Goal: Task Accomplishment & Management: Complete application form

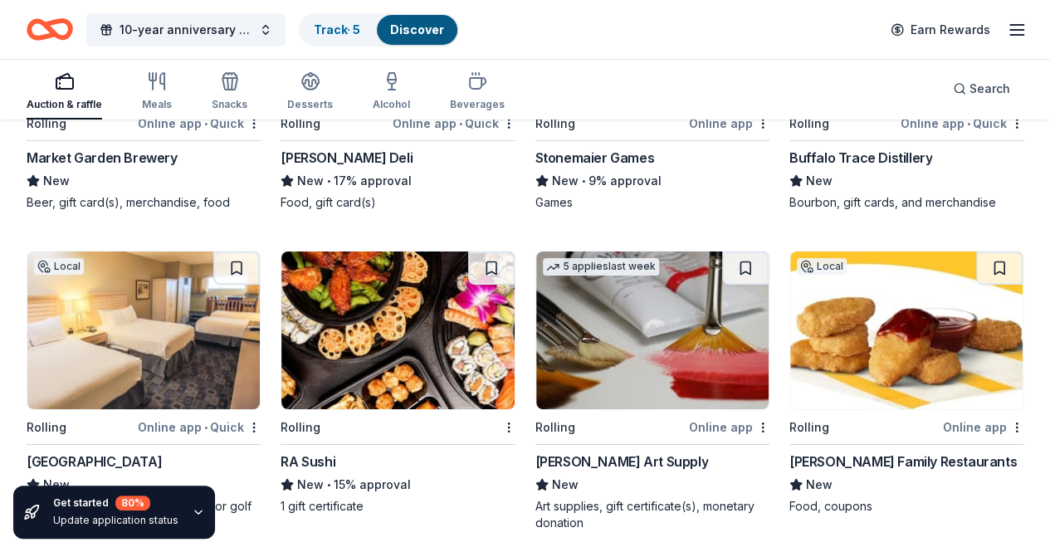
scroll to position [2972, 0]
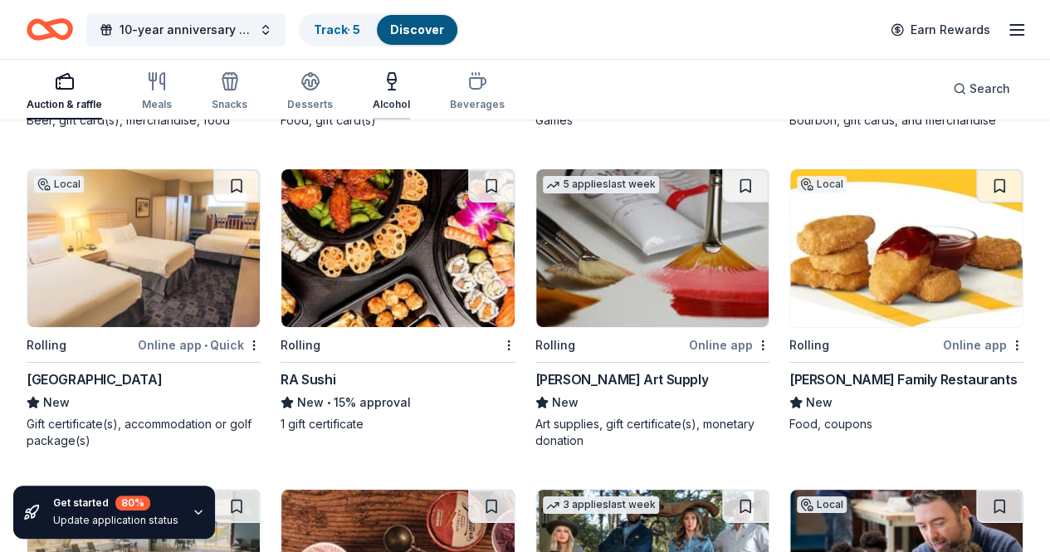
click at [380, 83] on div "button" at bounding box center [391, 81] width 37 height 20
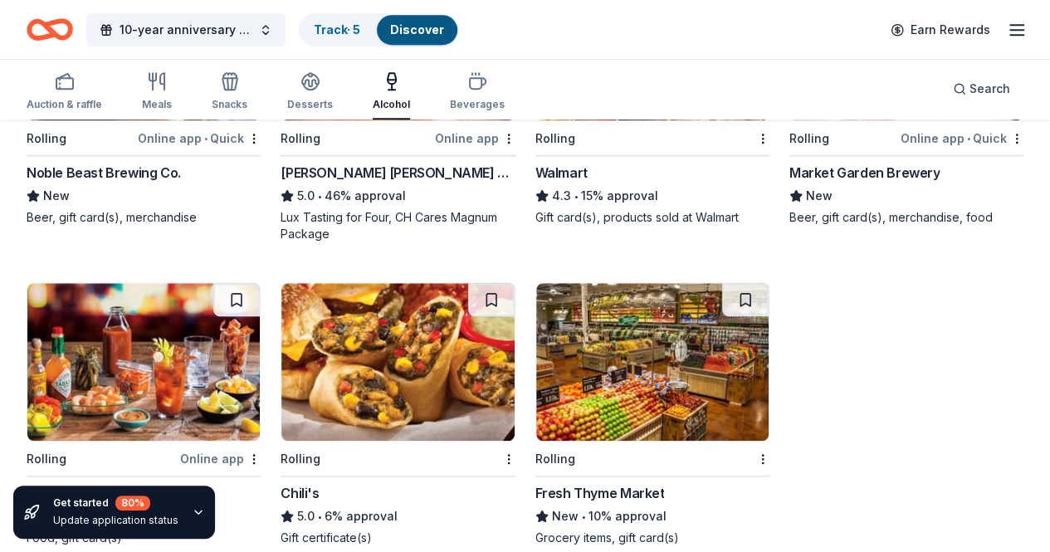
scroll to position [662, 0]
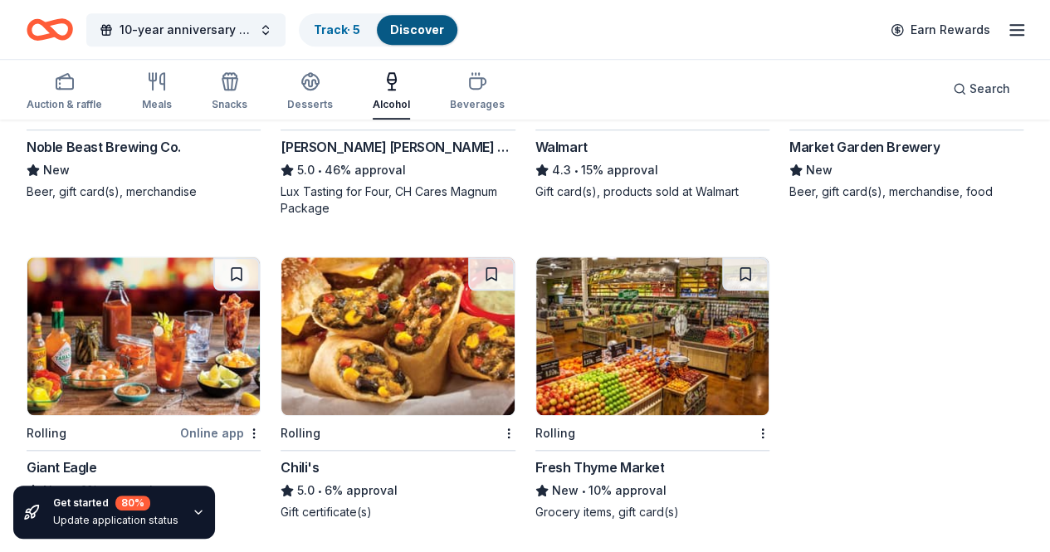
click at [197, 509] on icon "button" at bounding box center [198, 512] width 13 height 13
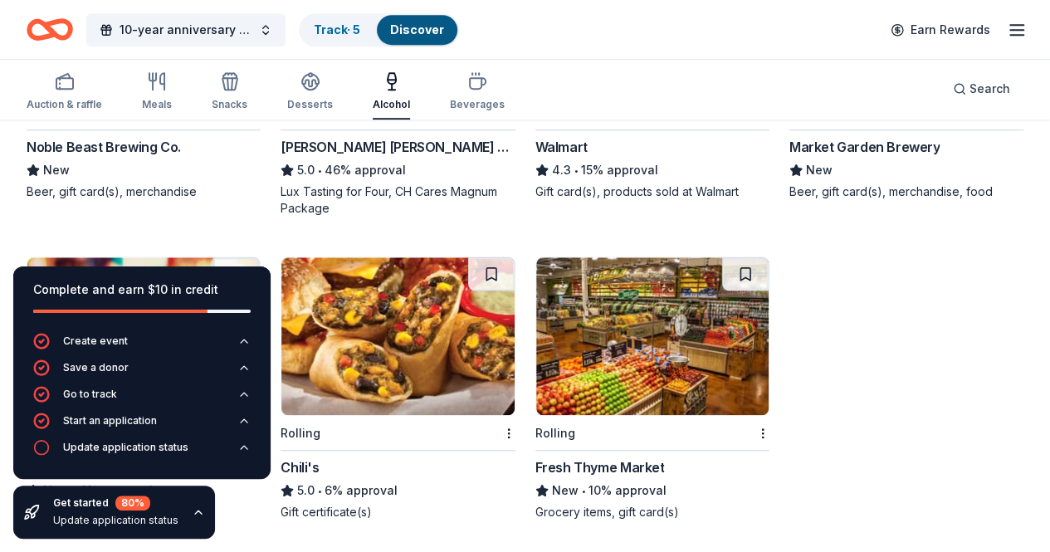
click at [383, 484] on div "Local Rolling Online app • Quick Saucy Brew Works New Beer, coffee, gift card(s…" at bounding box center [525, 68] width 997 height 905
click at [194, 506] on icon "button" at bounding box center [198, 512] width 13 height 13
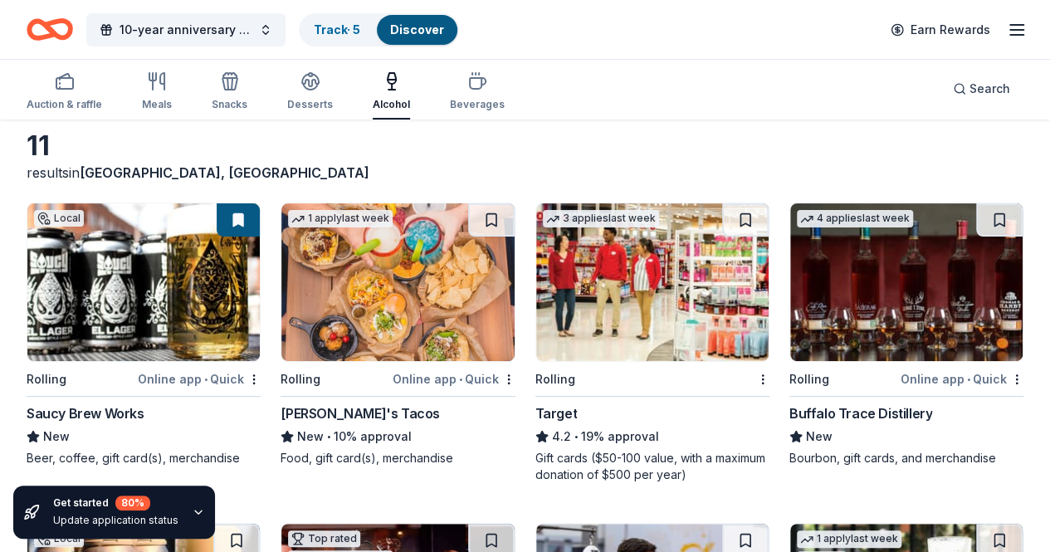
scroll to position [0, 0]
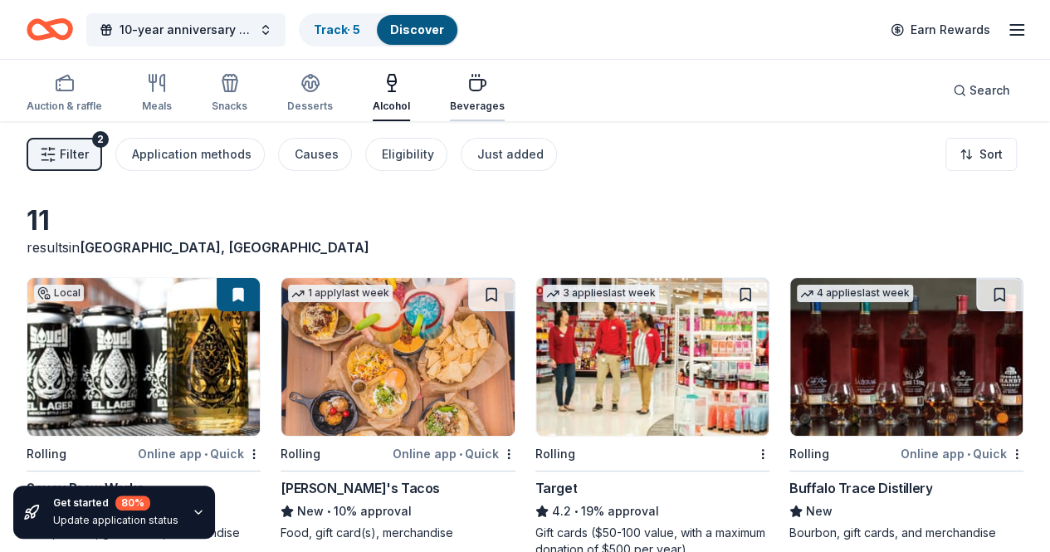
click at [472, 91] on div "button" at bounding box center [477, 83] width 55 height 20
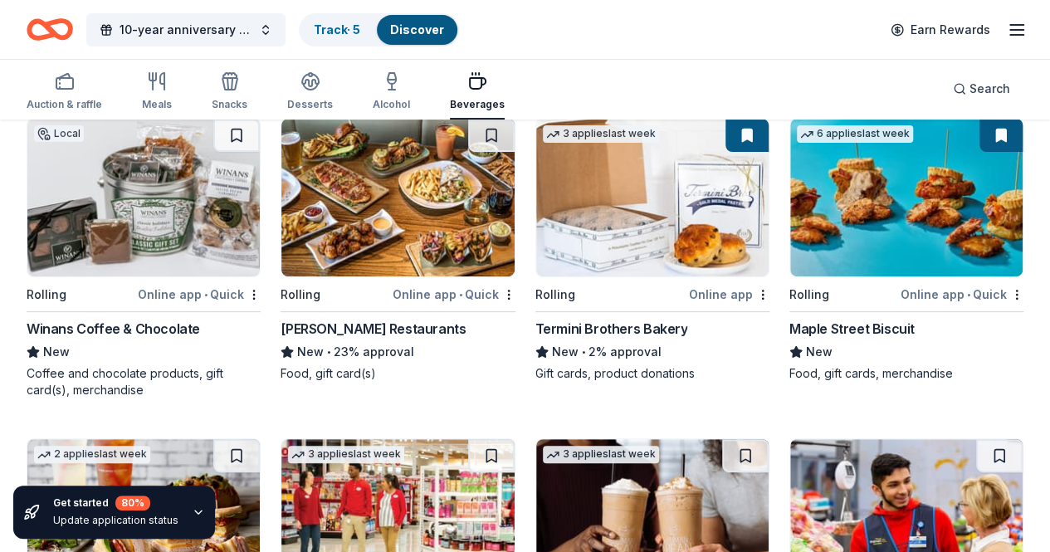
scroll to position [166, 0]
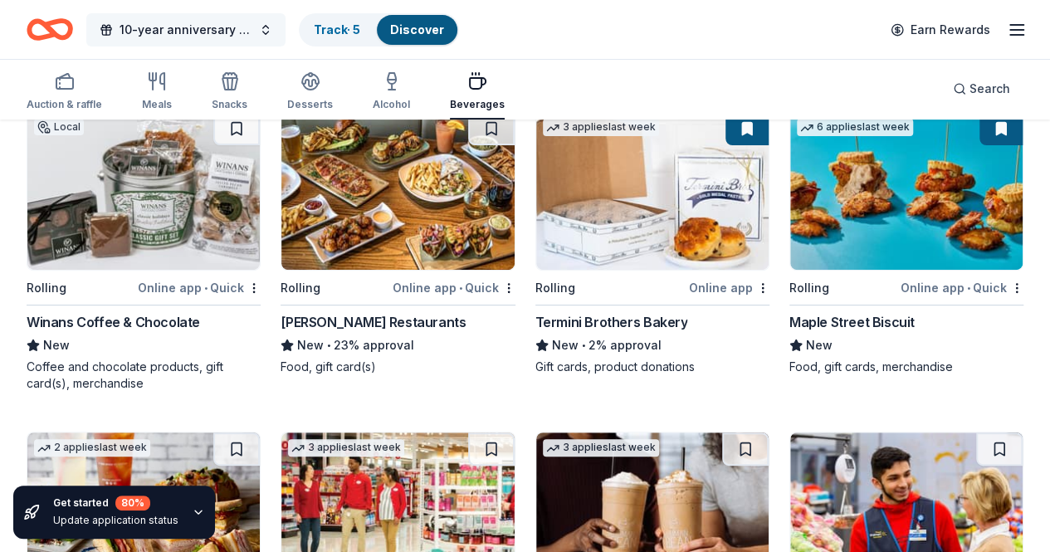
click at [277, 29] on button "10-year anniversary by hosting our First Annual Golf Scramble Fundraiser" at bounding box center [185, 29] width 199 height 33
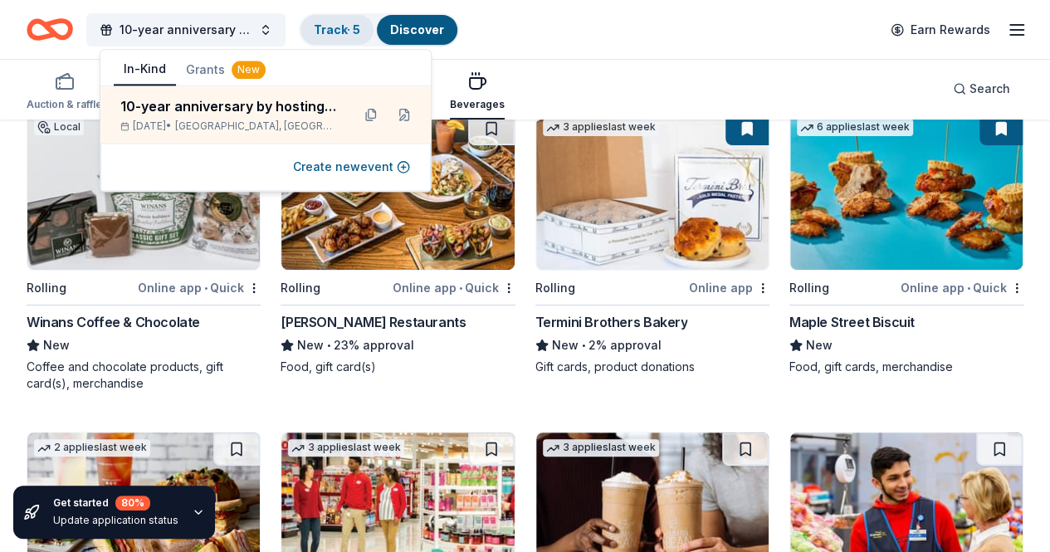
click at [374, 28] on div "Track · 5" at bounding box center [337, 30] width 73 height 30
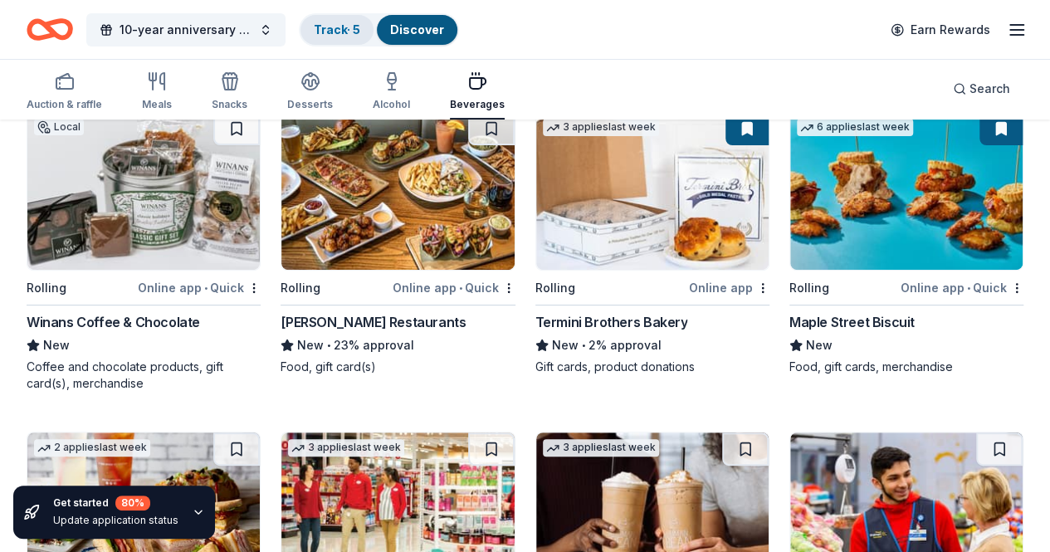
click at [338, 32] on link "Track · 5" at bounding box center [337, 29] width 46 height 14
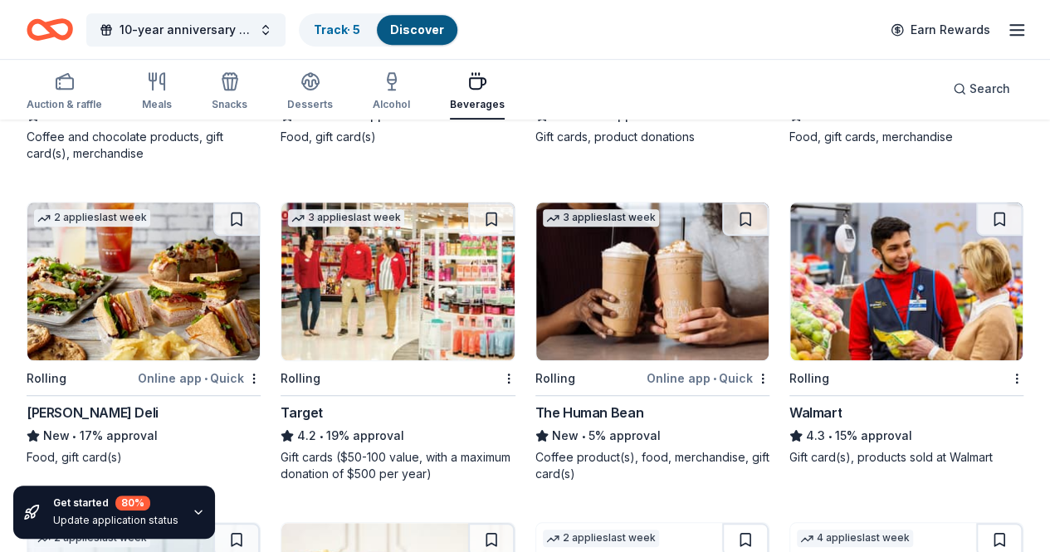
scroll to position [498, 0]
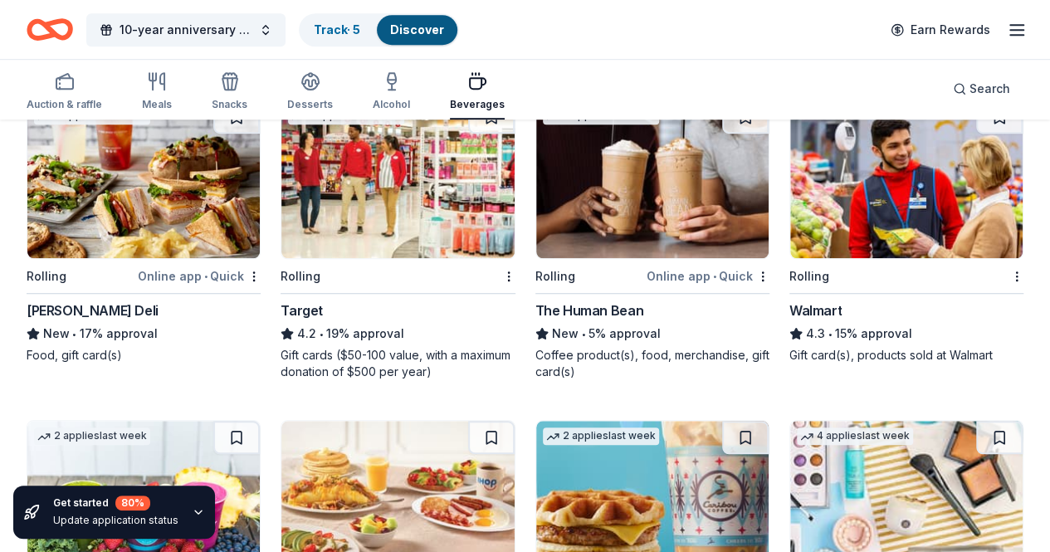
click at [514, 421] on img at bounding box center [397, 500] width 232 height 158
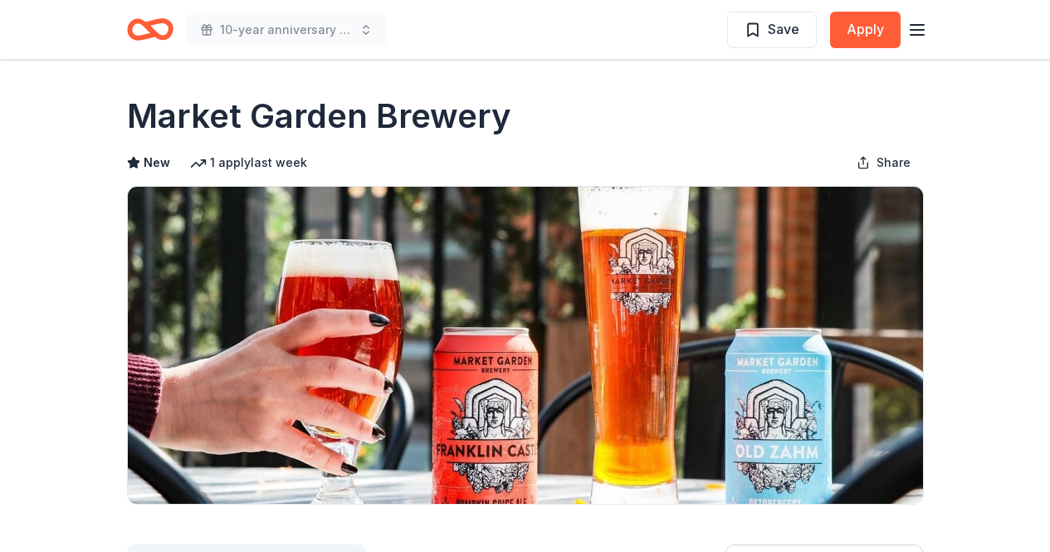
scroll to position [1703, 0]
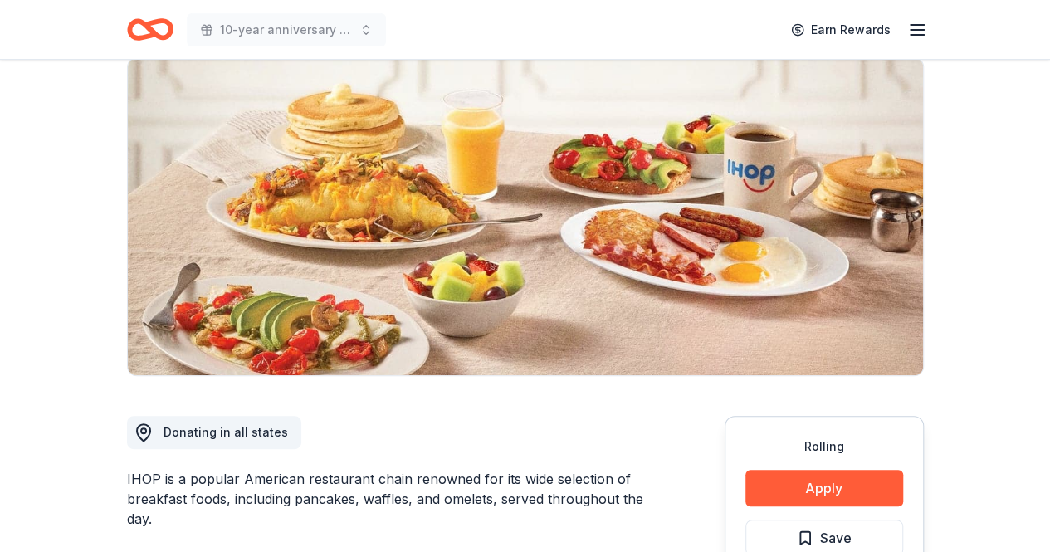
scroll to position [249, 0]
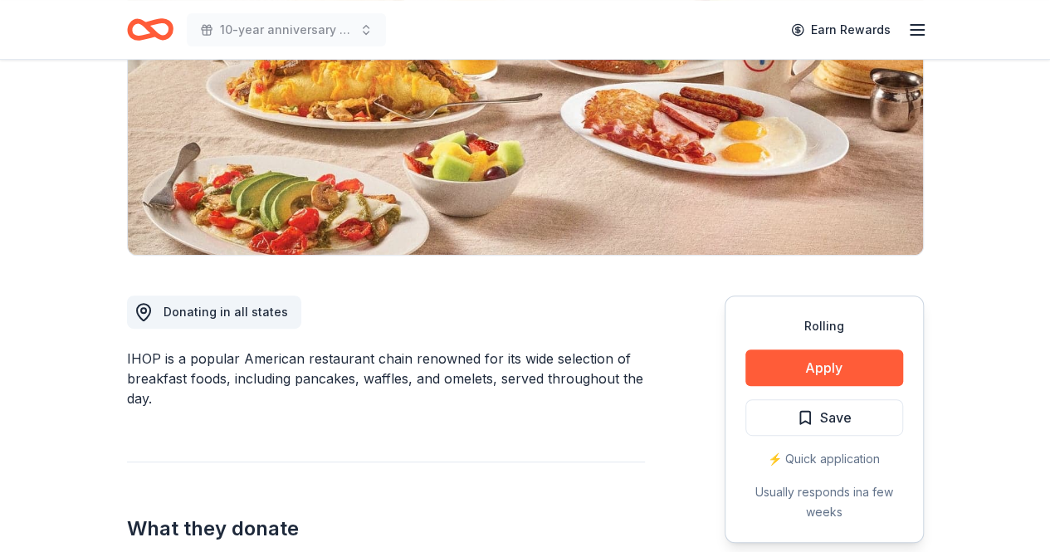
click at [779, 386] on div "Rolling Apply Save ⚡️ Quick application Usually responds in a few weeks" at bounding box center [824, 419] width 199 height 247
click at [782, 369] on button "Apply" at bounding box center [825, 368] width 158 height 37
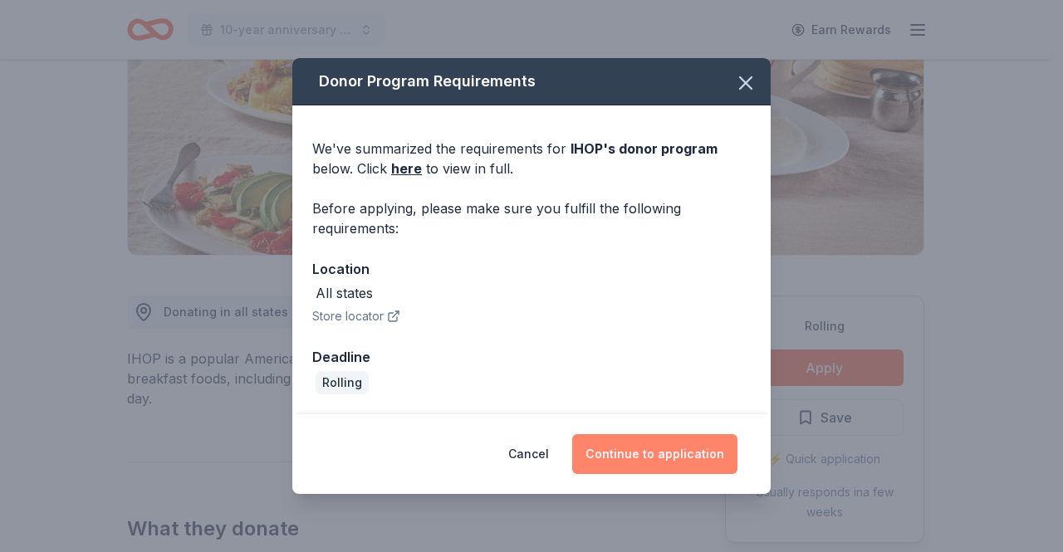
click at [683, 453] on button "Continue to application" at bounding box center [654, 454] width 165 height 40
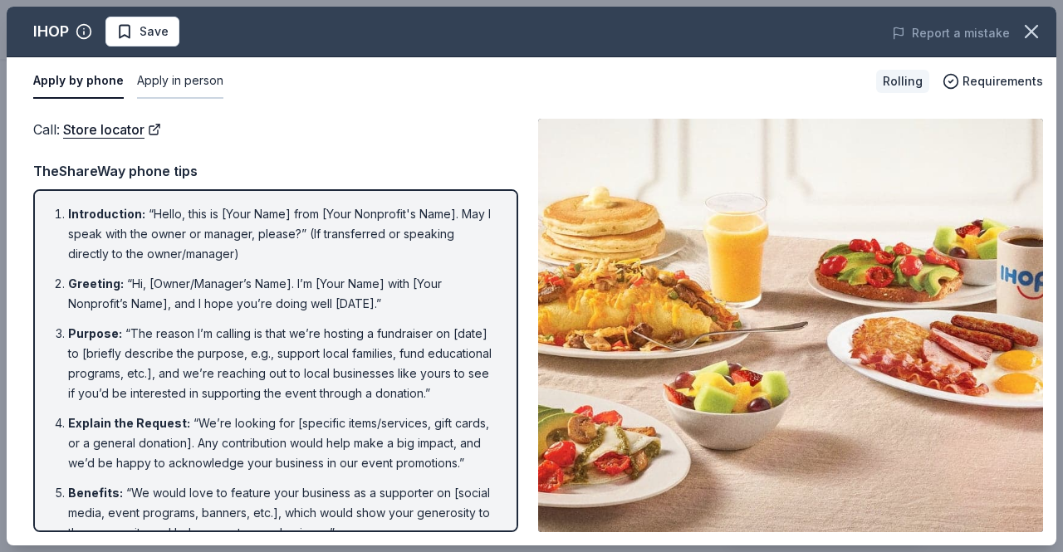
click at [141, 81] on button "Apply in person" at bounding box center [180, 81] width 86 height 35
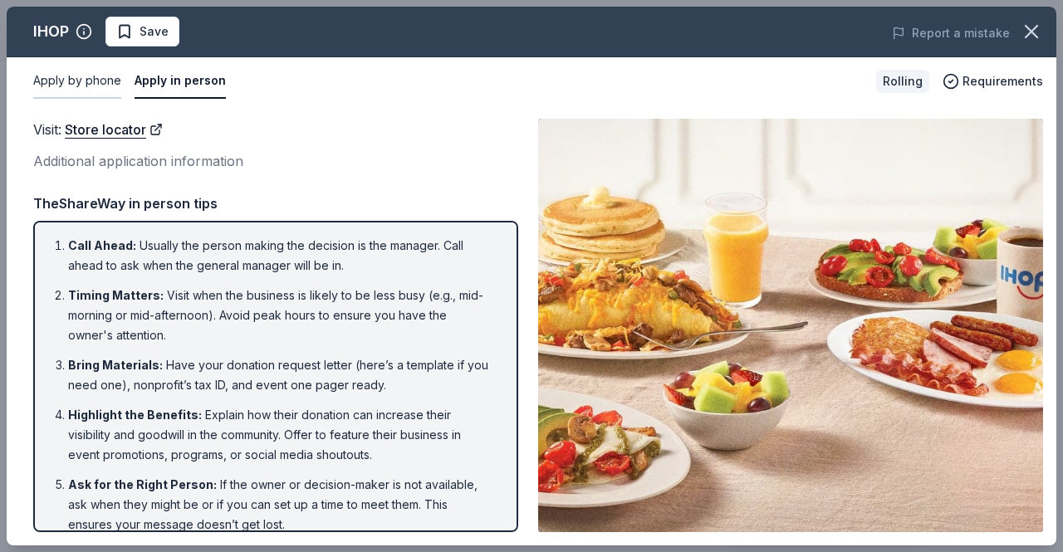
click at [116, 79] on button "Apply by phone" at bounding box center [77, 81] width 88 height 35
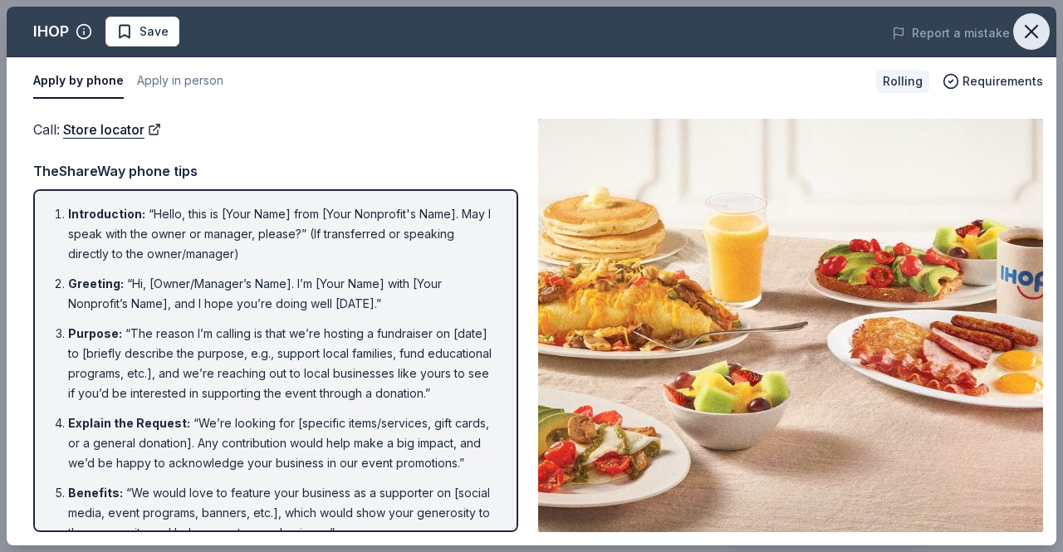
click at [1038, 28] on icon "button" at bounding box center [1031, 31] width 23 height 23
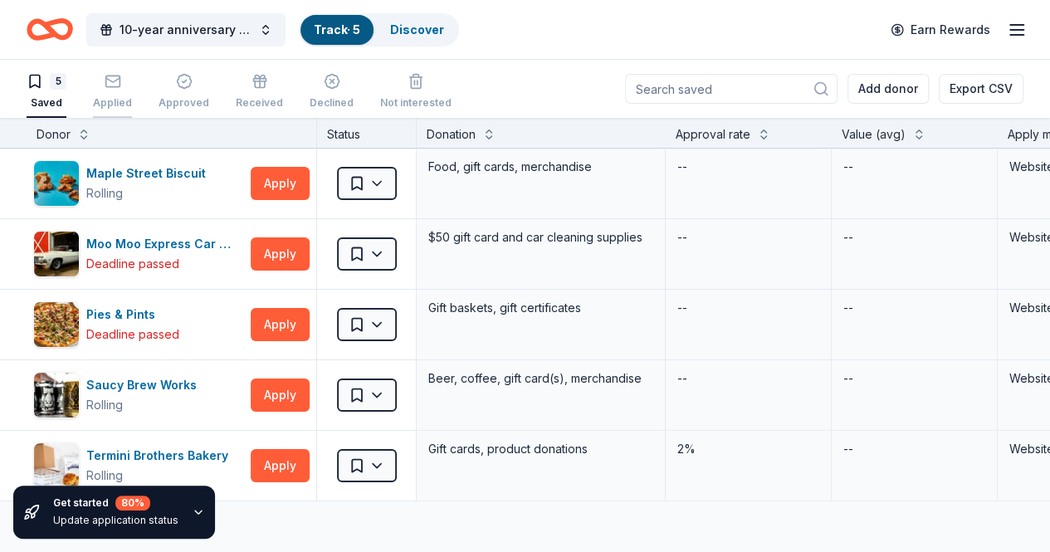
click at [120, 76] on rect "button" at bounding box center [112, 81] width 14 height 11
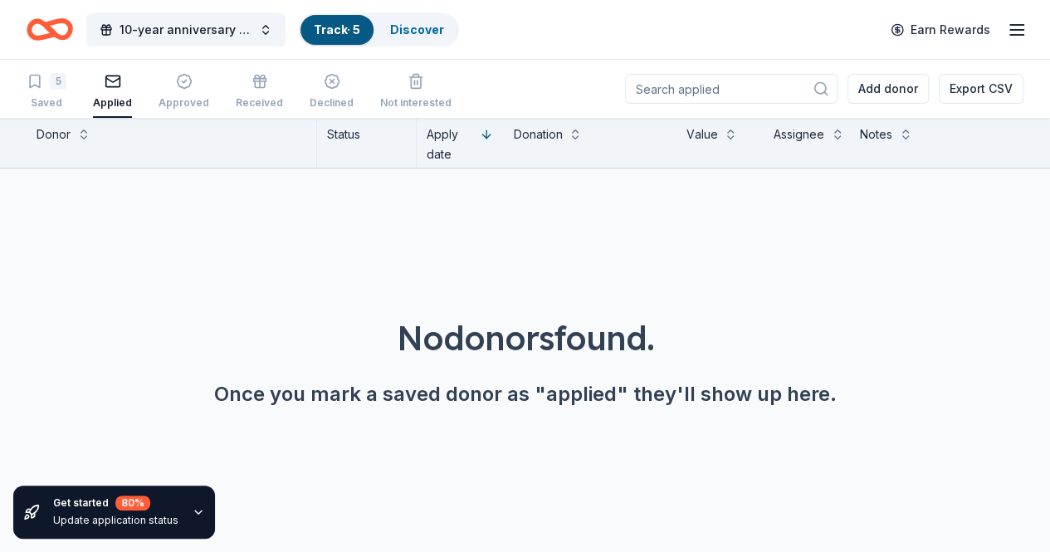
click at [48, 32] on icon "Home" at bounding box center [50, 29] width 46 height 39
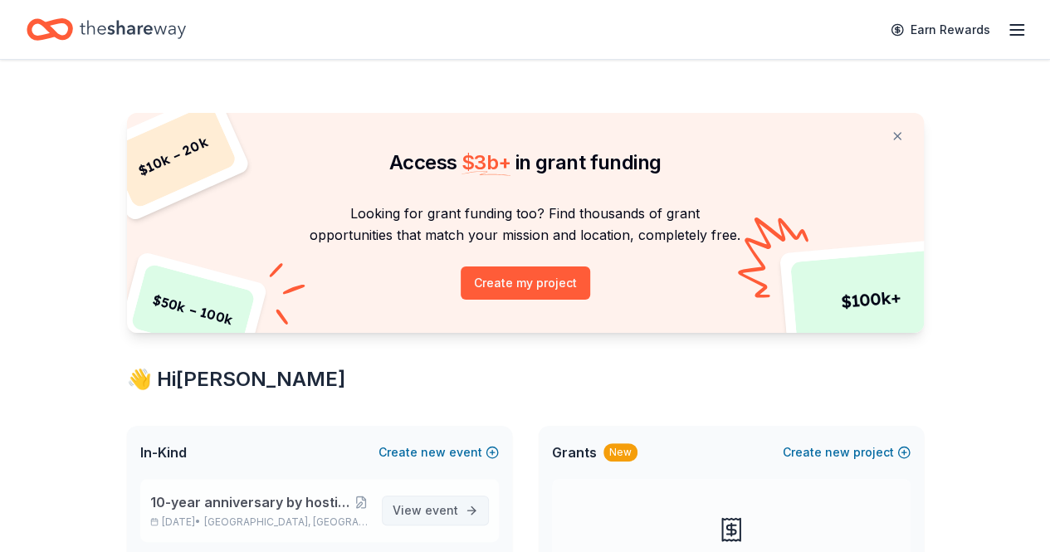
click at [437, 514] on span "event" at bounding box center [441, 510] width 33 height 14
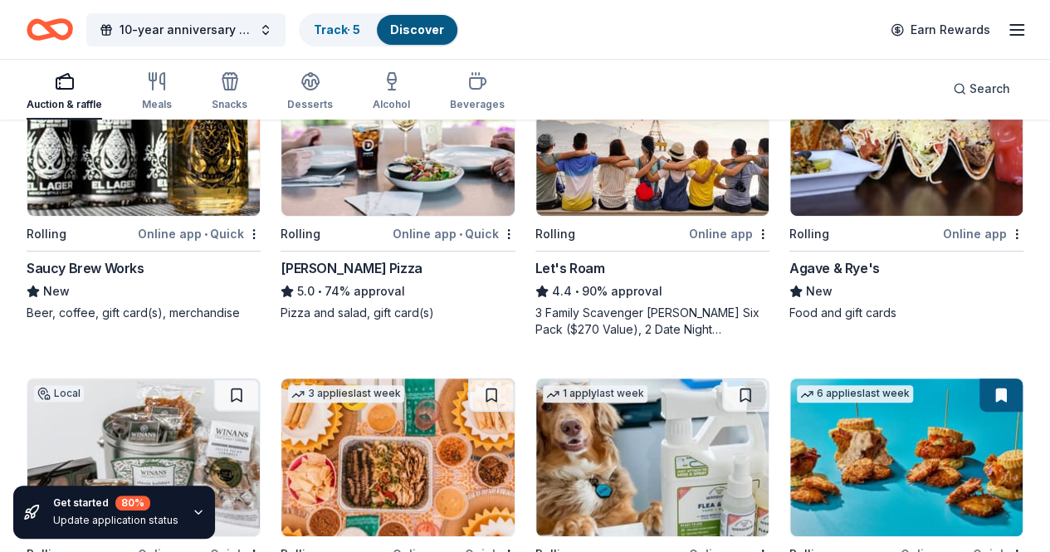
scroll to position [249, 0]
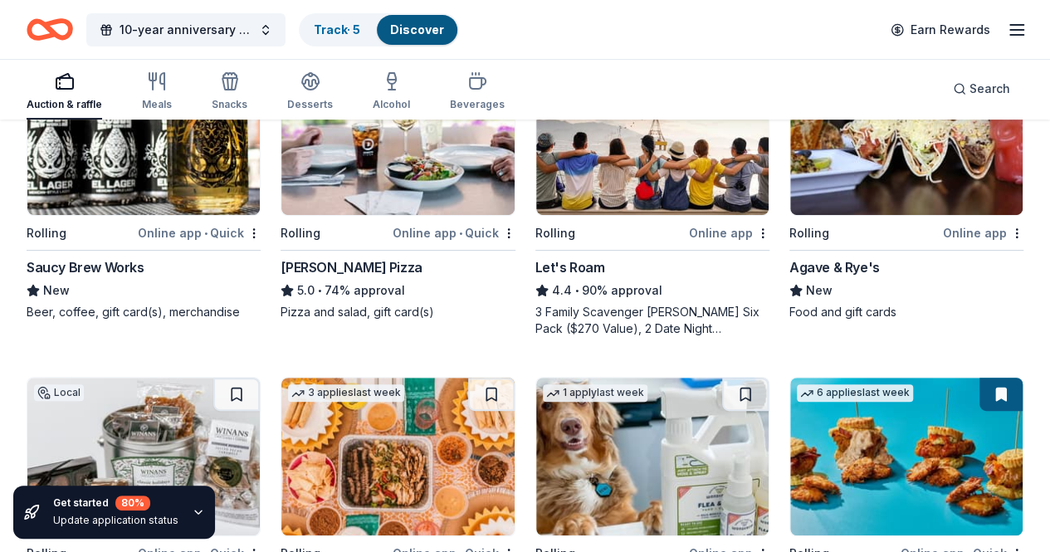
click at [536, 208] on img at bounding box center [652, 136] width 232 height 158
click at [260, 378] on img at bounding box center [143, 457] width 232 height 158
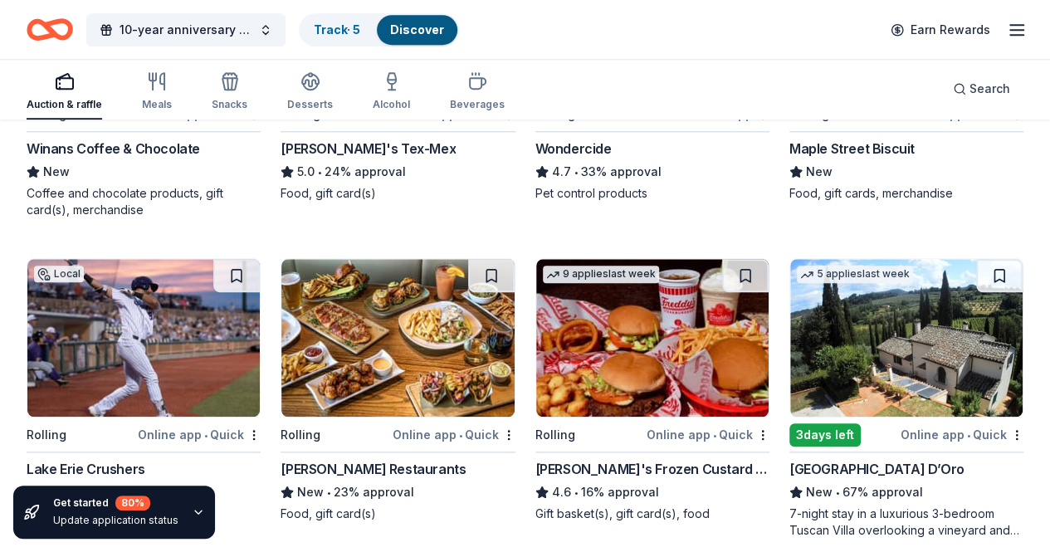
scroll to position [747, 0]
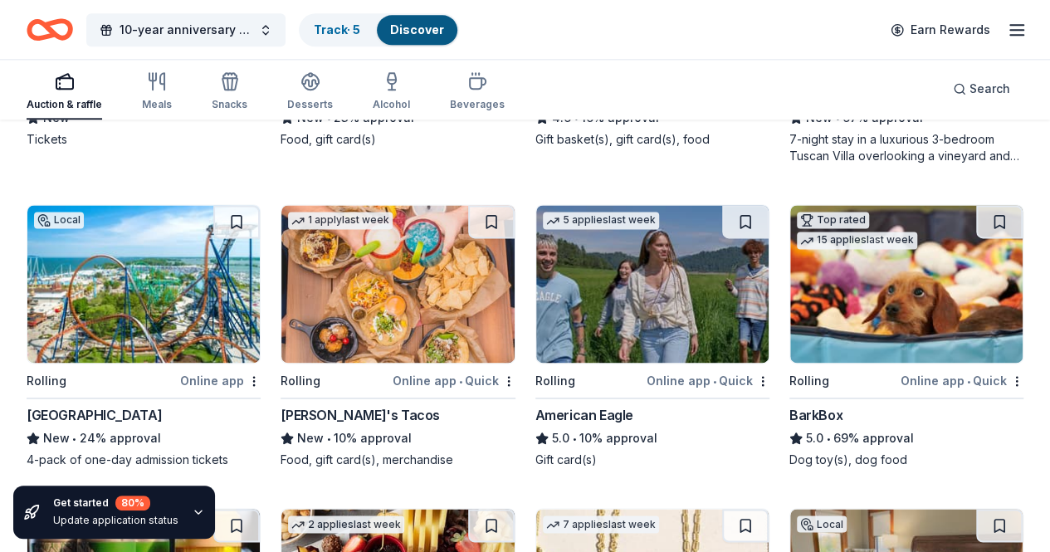
scroll to position [1079, 0]
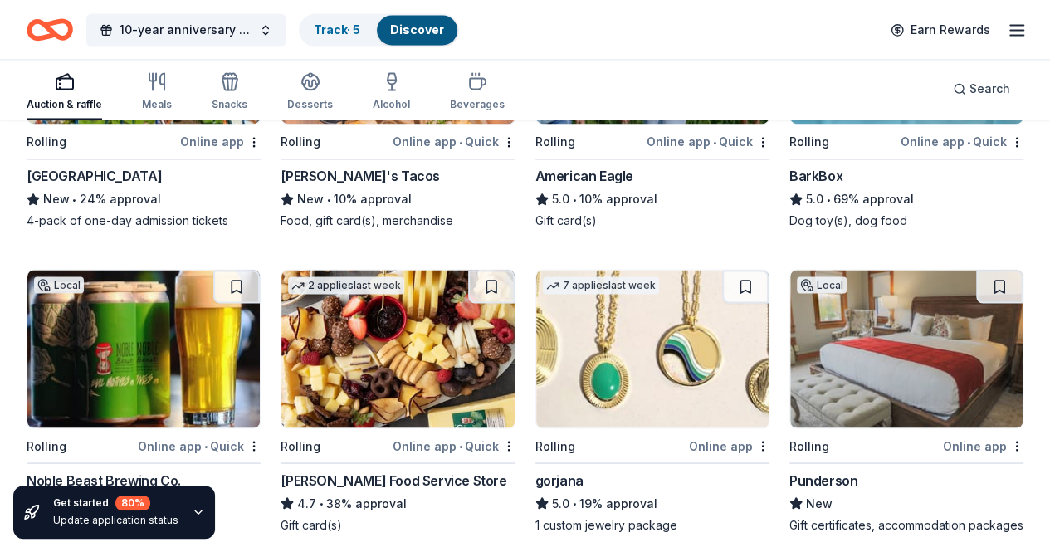
scroll to position [1329, 0]
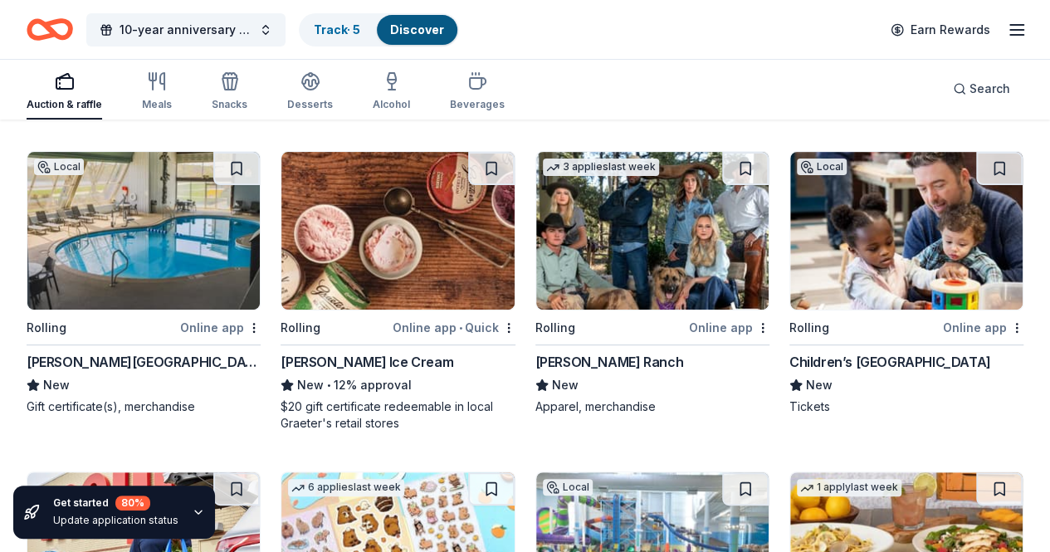
scroll to position [3363, 0]
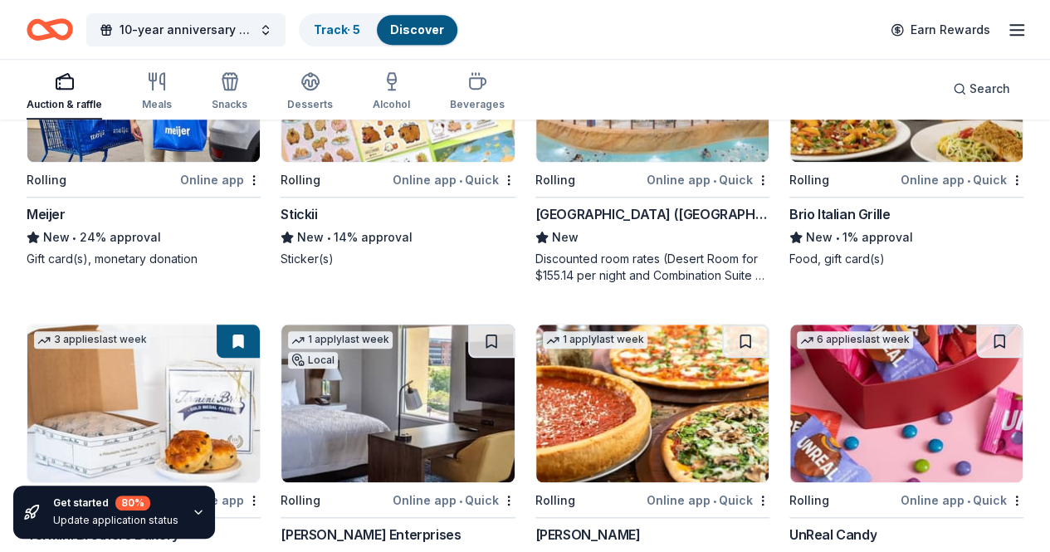
scroll to position [3861, 0]
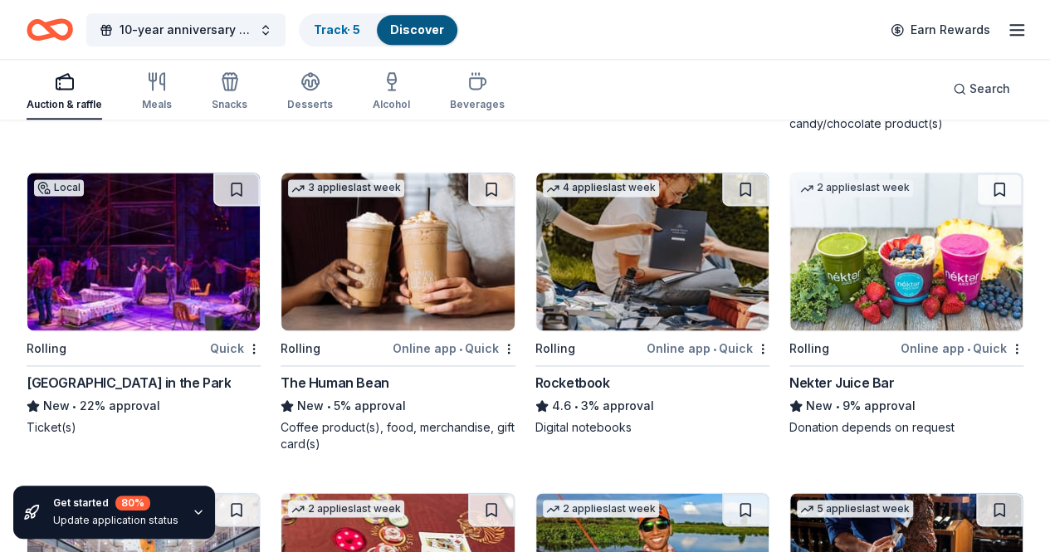
scroll to position [4276, 0]
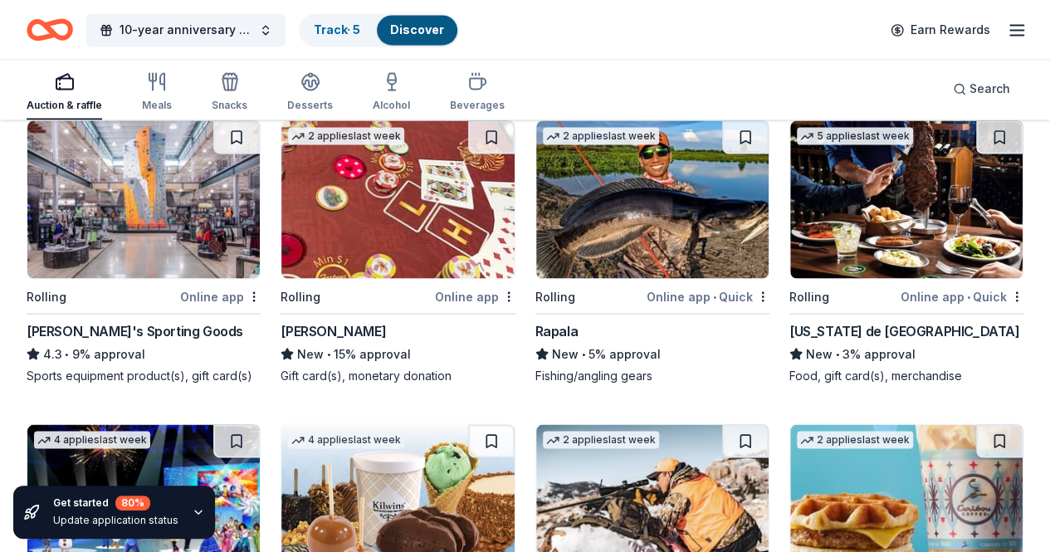
scroll to position [4691, 0]
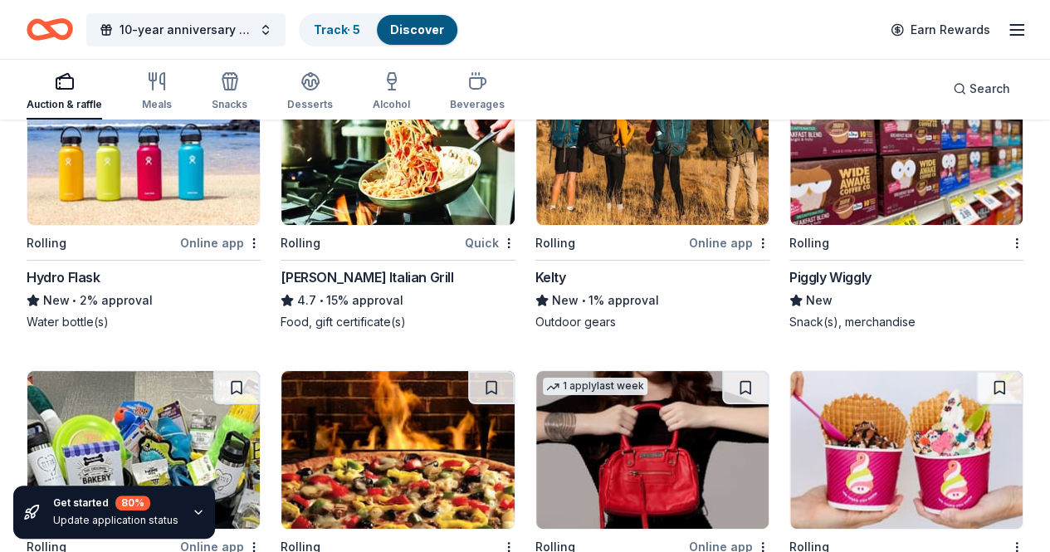
scroll to position [6331, 0]
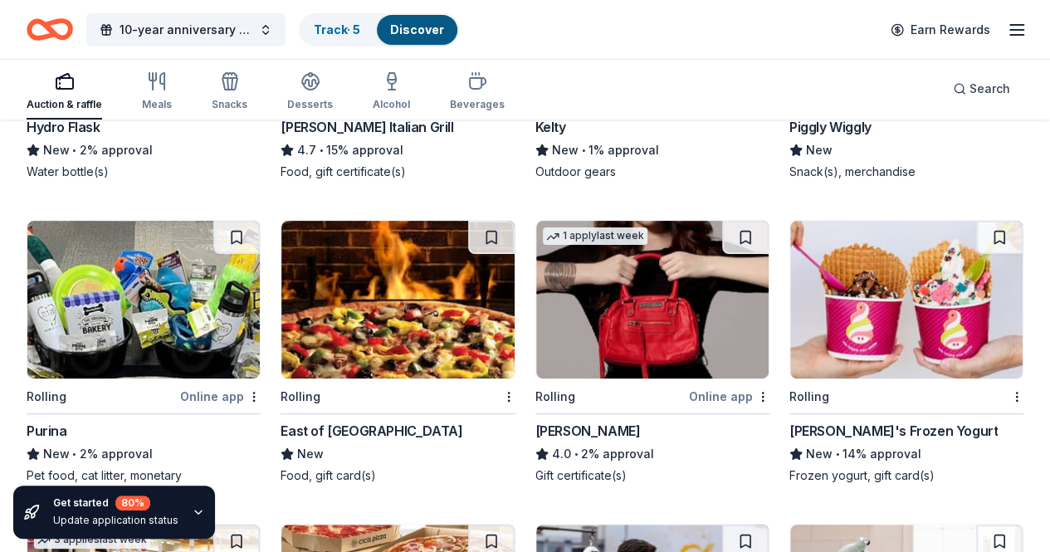
scroll to position [6497, 0]
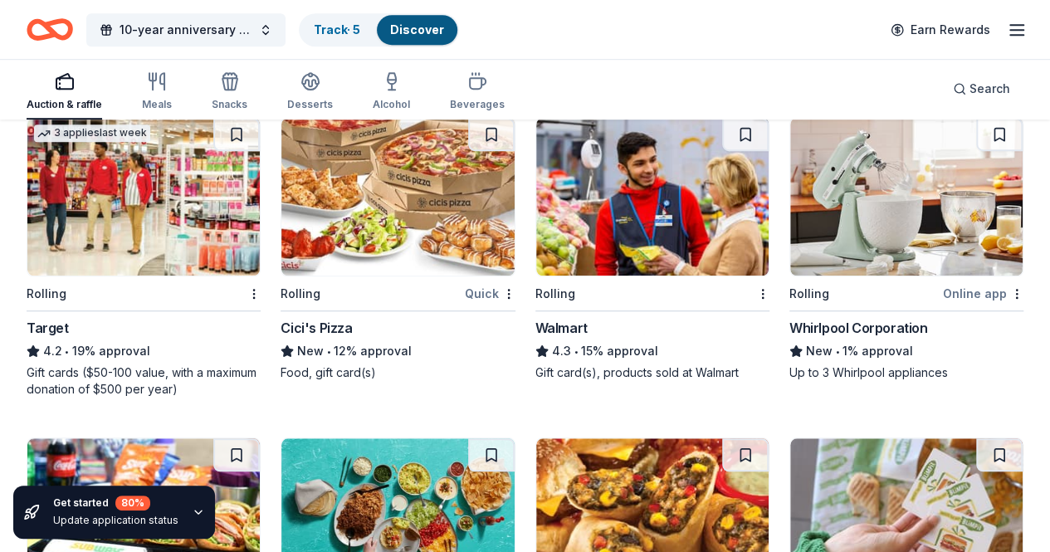
scroll to position [6829, 0]
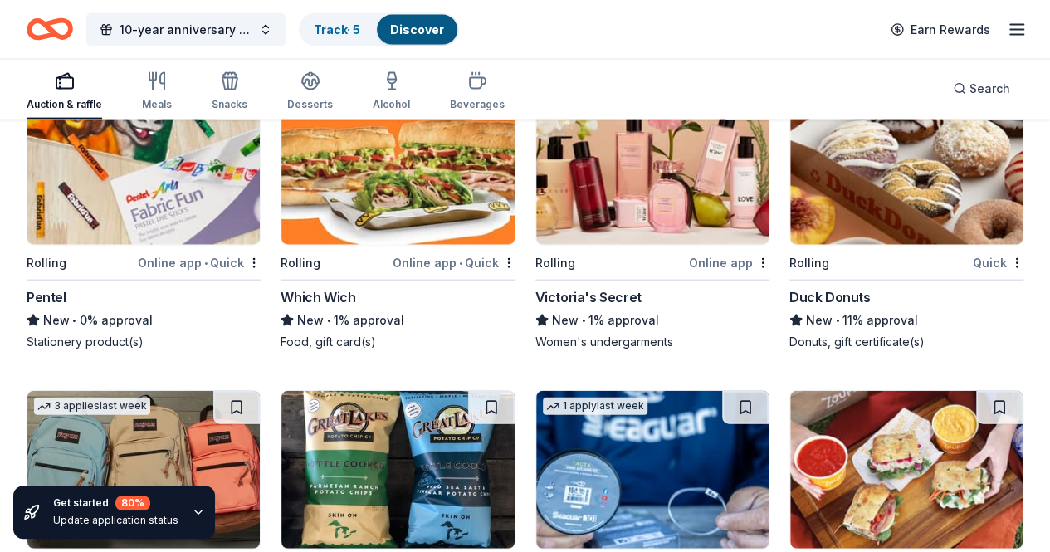
scroll to position [8105, 0]
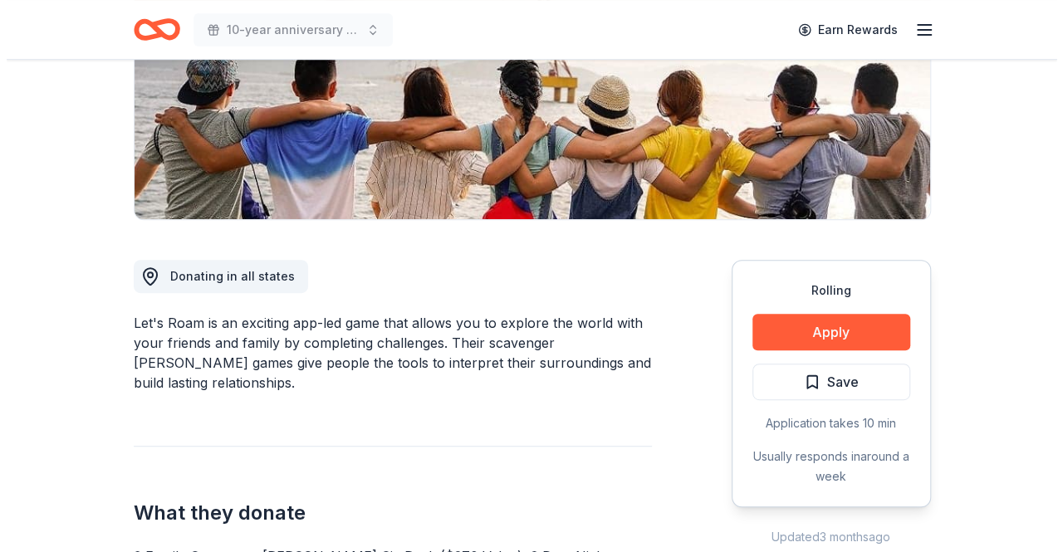
scroll to position [249, 0]
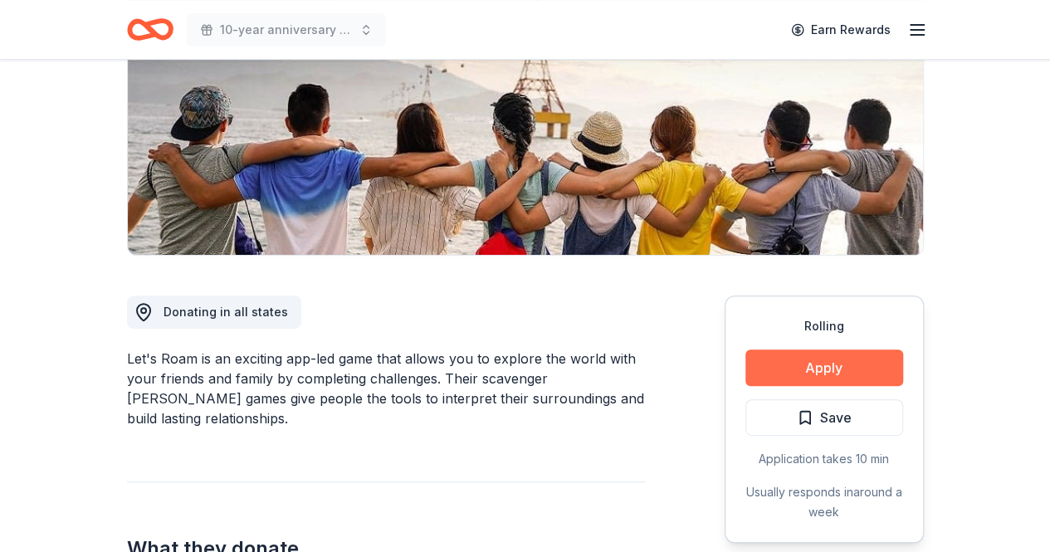
click at [888, 374] on button "Apply" at bounding box center [825, 368] width 158 height 37
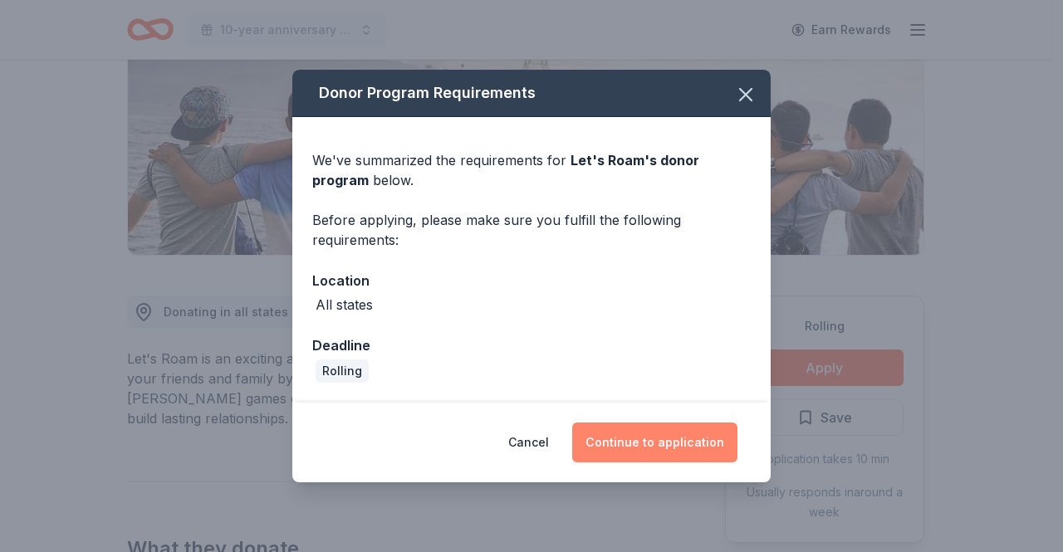
click at [683, 443] on button "Continue to application" at bounding box center [654, 443] width 165 height 40
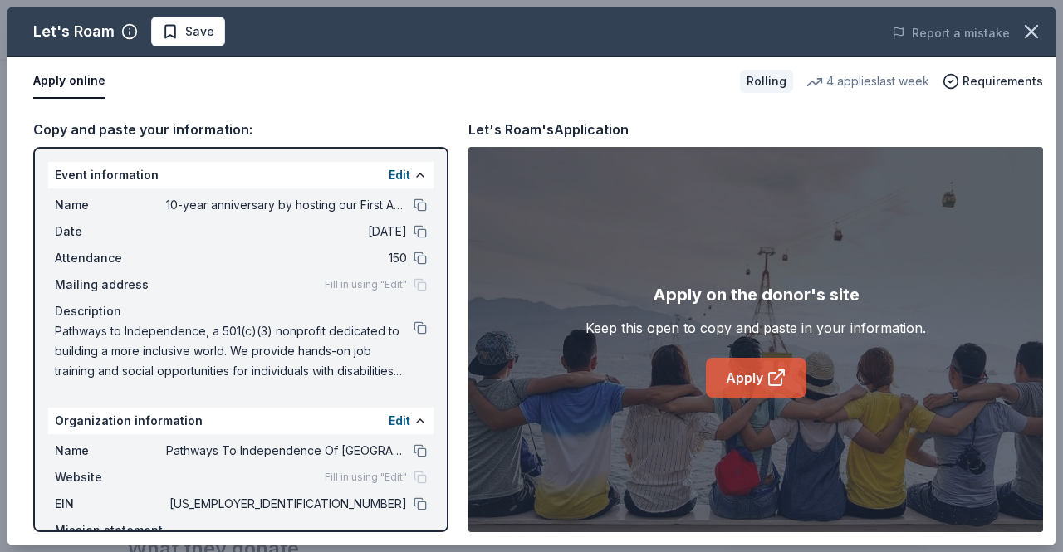
click at [786, 389] on link "Apply" at bounding box center [756, 378] width 100 height 40
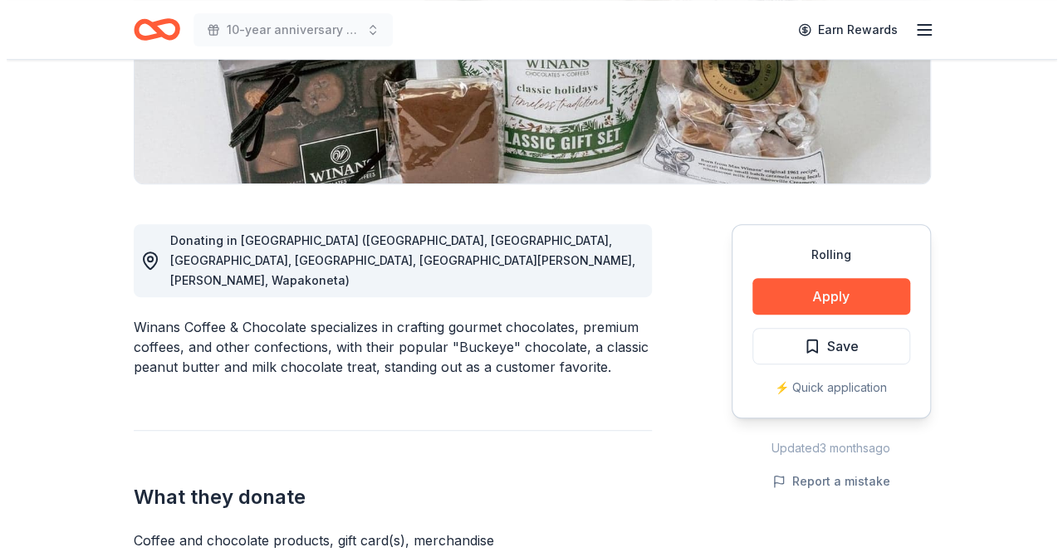
scroll to position [332, 0]
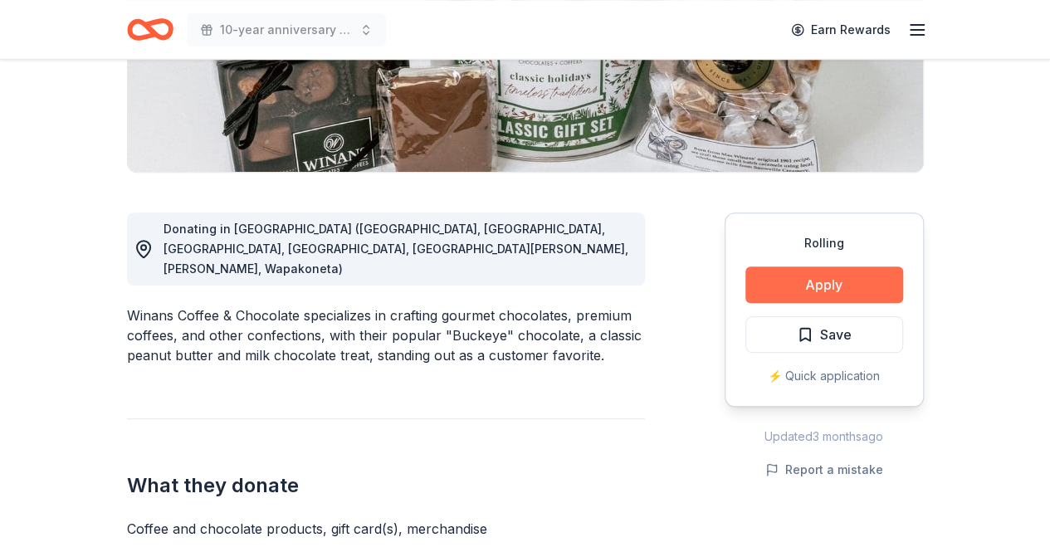
click at [862, 282] on button "Apply" at bounding box center [825, 285] width 158 height 37
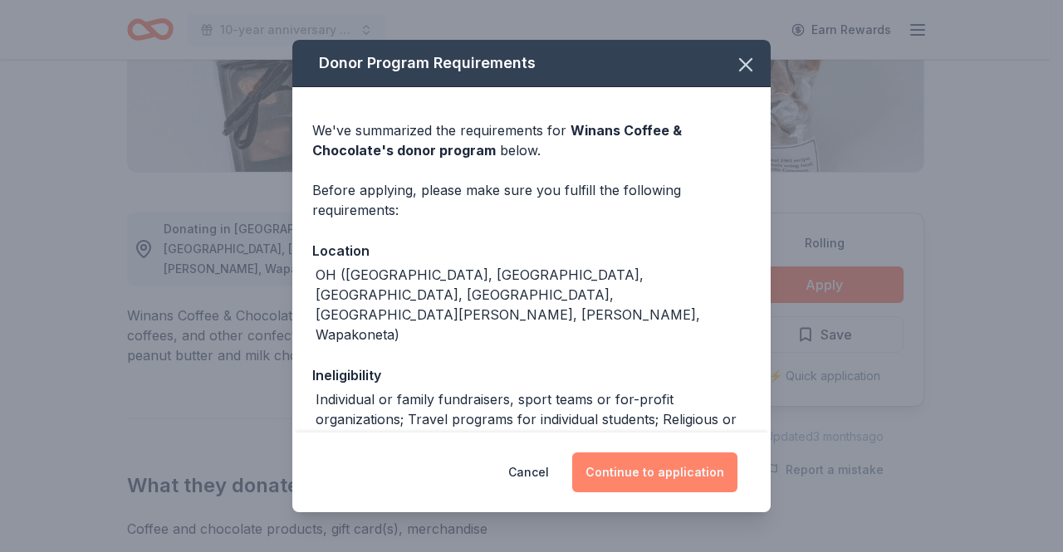
click at [676, 477] on button "Continue to application" at bounding box center [654, 473] width 165 height 40
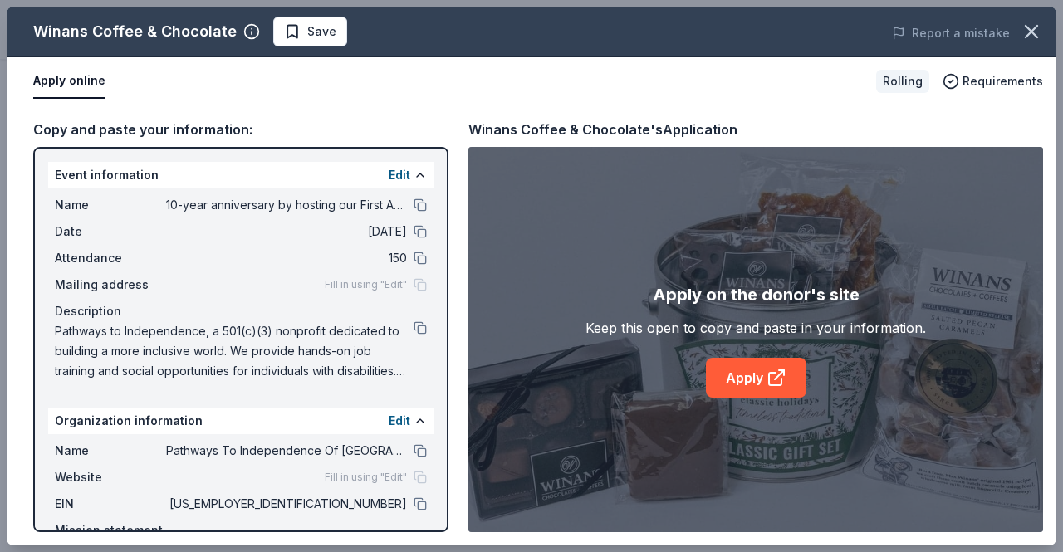
click at [744, 350] on div "Apply on the donor's site Keep this open to copy and paste in your information.…" at bounding box center [755, 339] width 340 height 116
click at [742, 362] on link "Apply" at bounding box center [756, 378] width 100 height 40
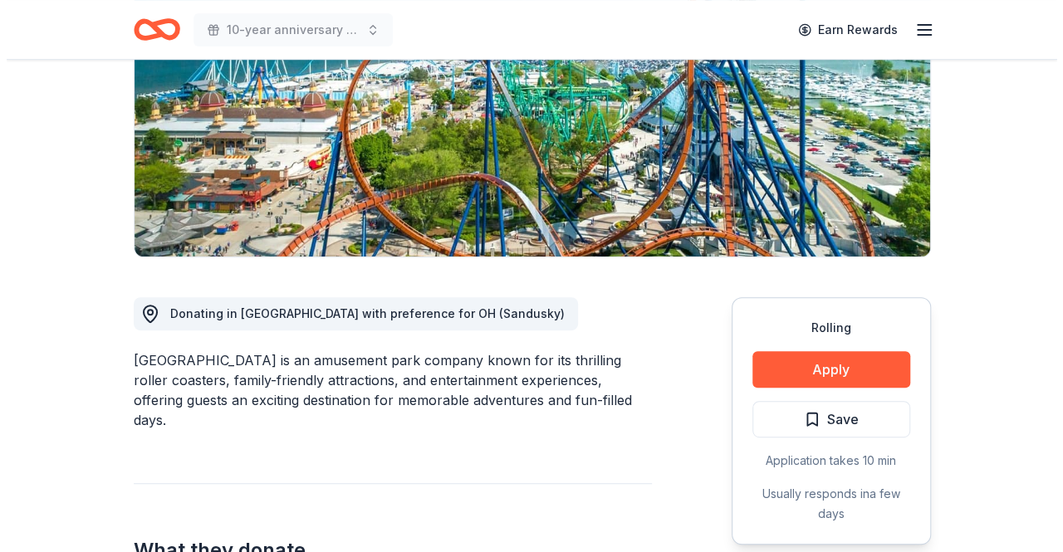
scroll to position [332, 0]
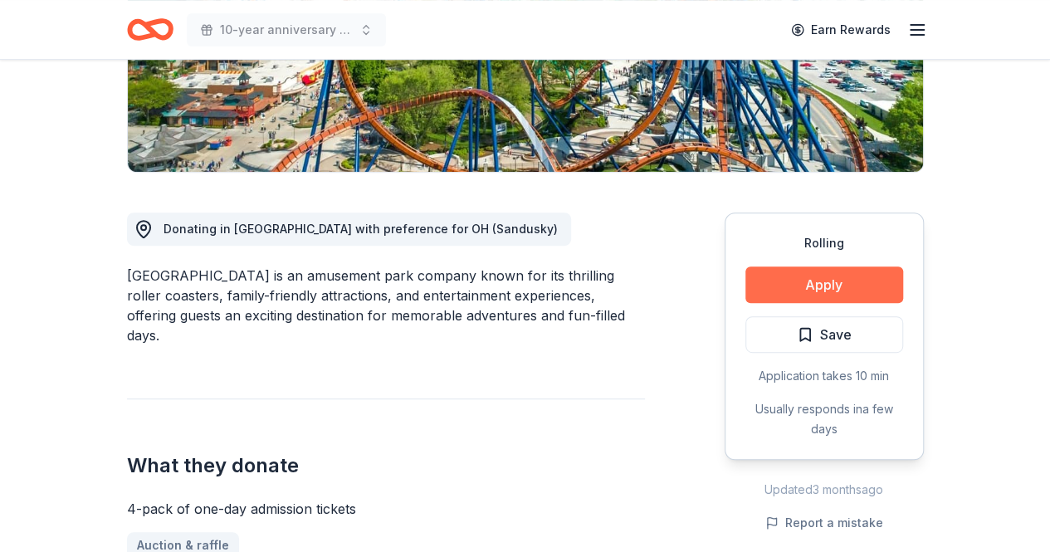
click at [830, 278] on button "Apply" at bounding box center [825, 285] width 158 height 37
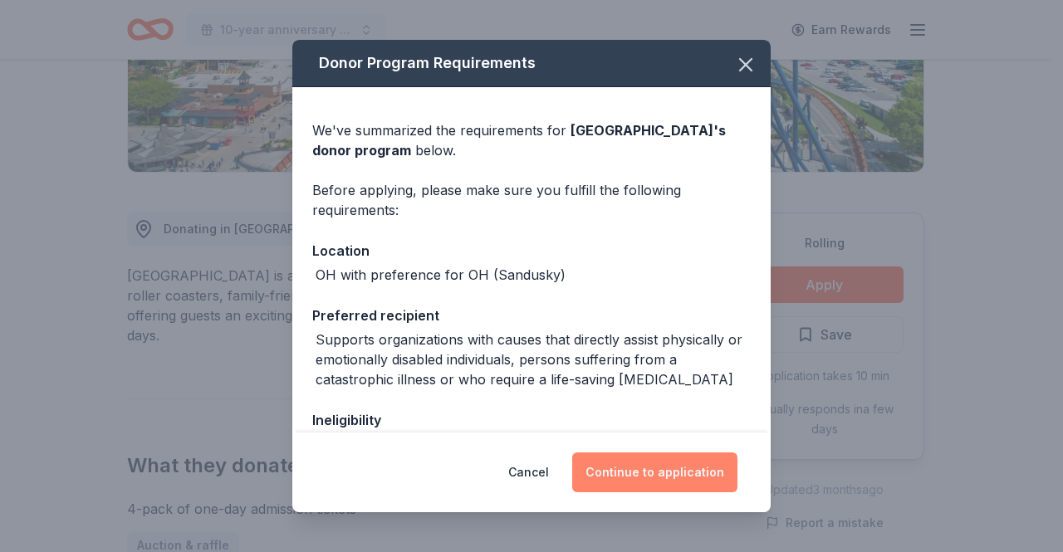
click at [674, 472] on button "Continue to application" at bounding box center [654, 473] width 165 height 40
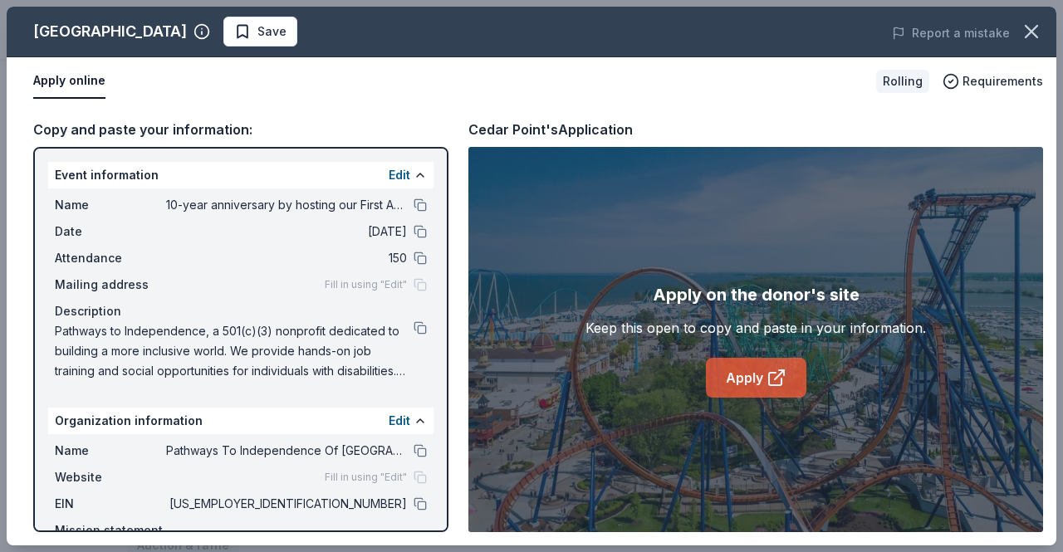
click at [754, 390] on link "Apply" at bounding box center [756, 378] width 100 height 40
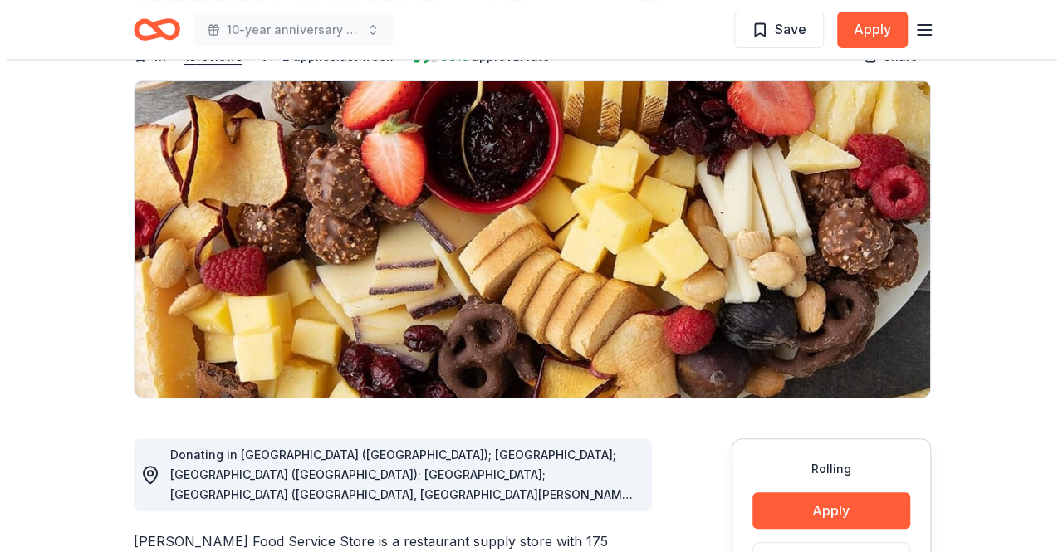
scroll to position [166, 0]
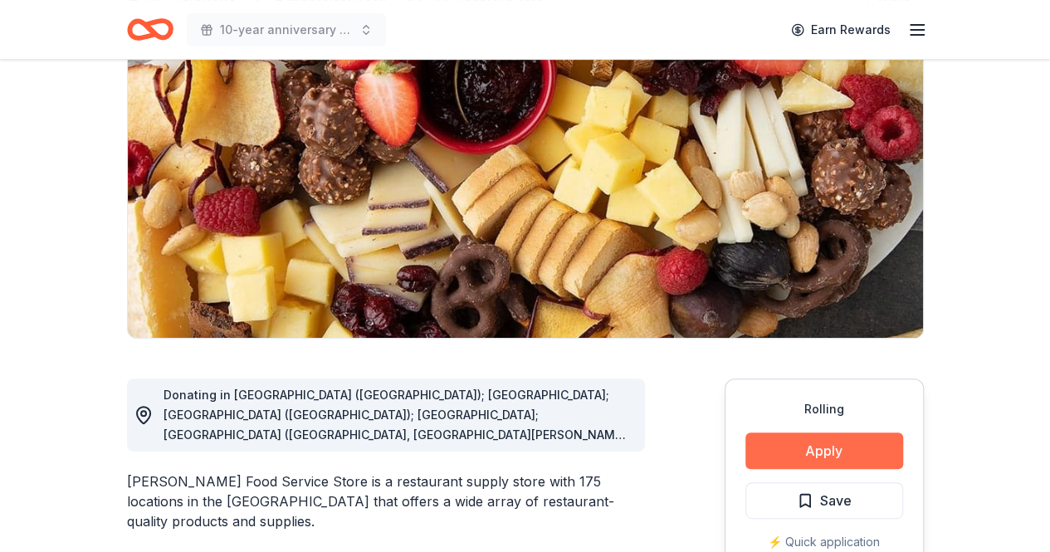
click at [820, 443] on button "Apply" at bounding box center [825, 451] width 158 height 37
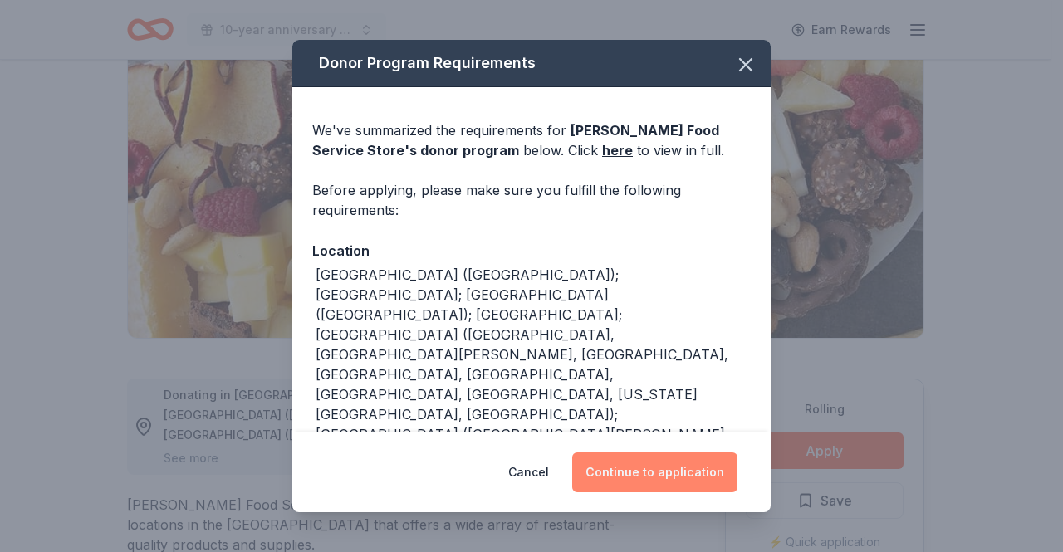
click at [622, 477] on button "Continue to application" at bounding box center [654, 473] width 165 height 40
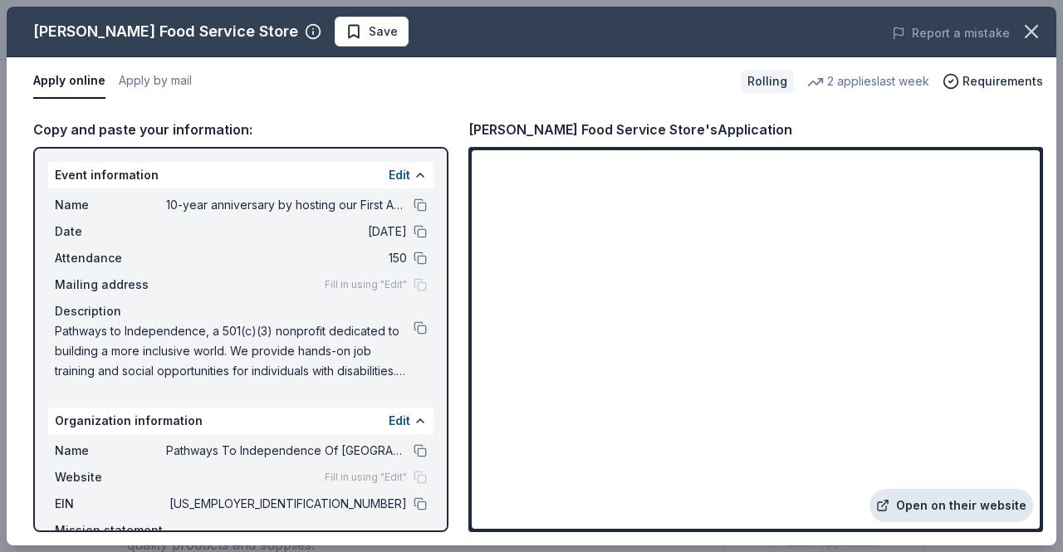
click at [918, 518] on link "Open on their website" at bounding box center [951, 505] width 164 height 33
click at [189, 81] on button "Apply by mail" at bounding box center [155, 81] width 73 height 35
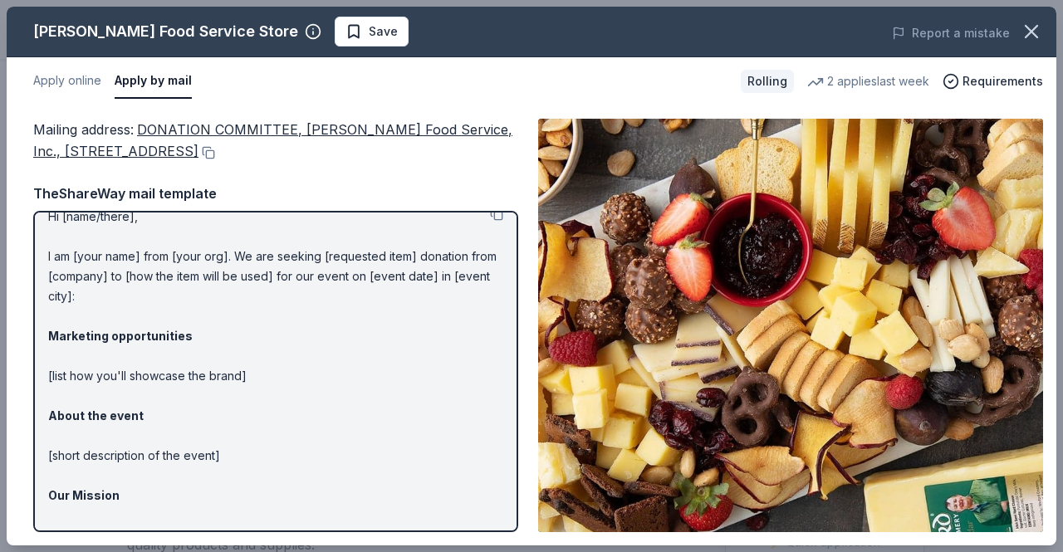
scroll to position [0, 0]
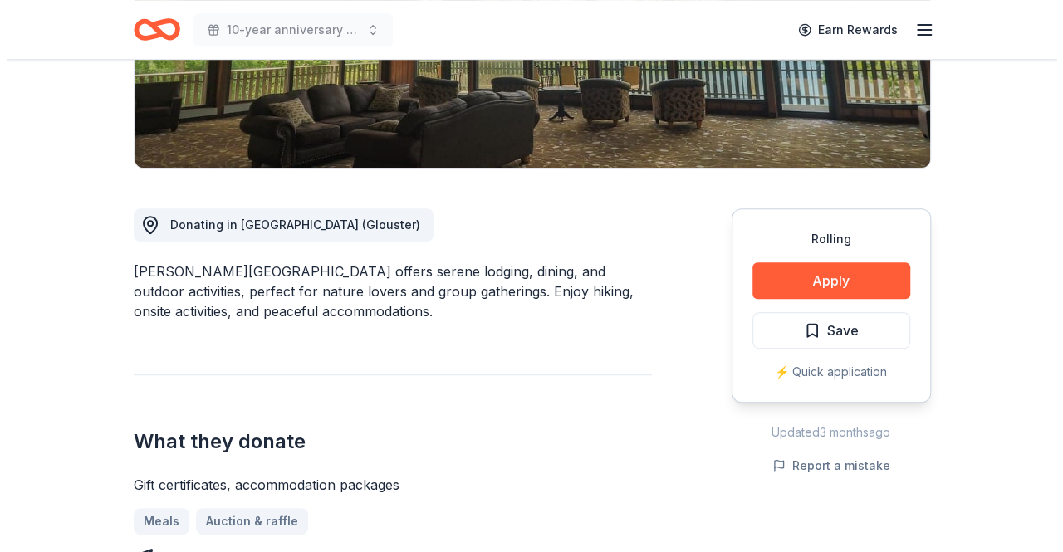
scroll to position [166, 0]
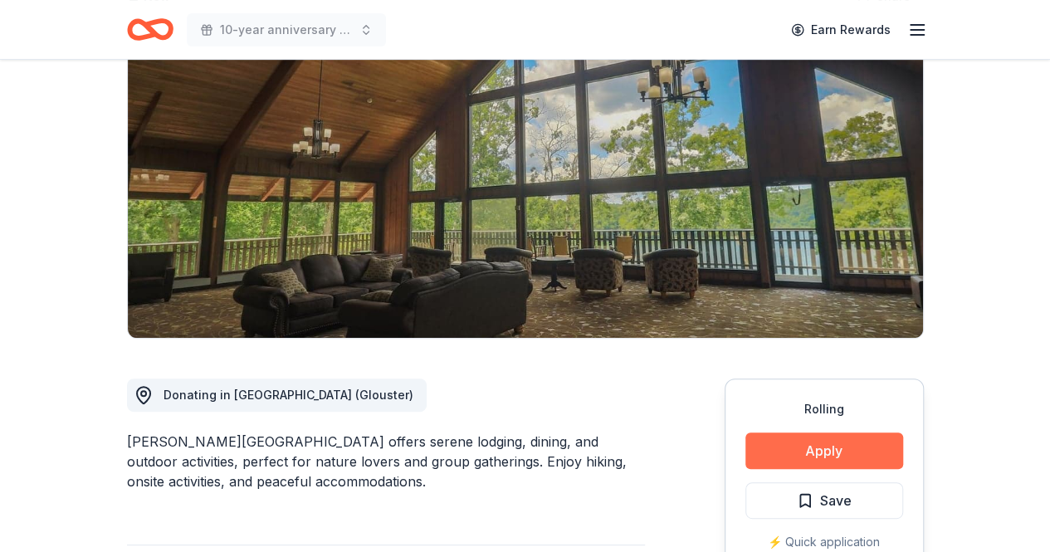
click at [825, 456] on button "Apply" at bounding box center [825, 451] width 158 height 37
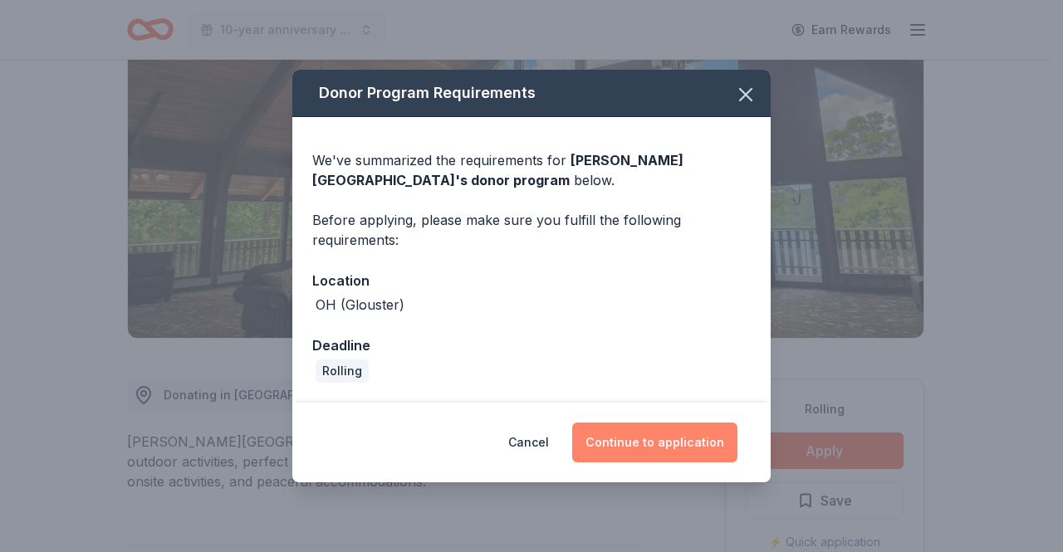
click at [612, 427] on button "Continue to application" at bounding box center [654, 443] width 165 height 40
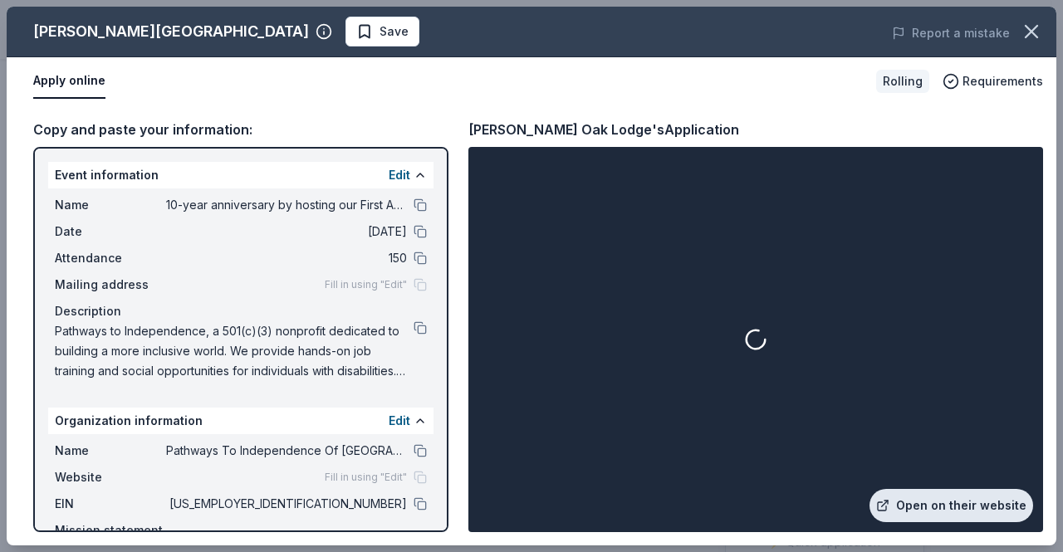
click at [929, 497] on link "Open on their website" at bounding box center [951, 505] width 164 height 33
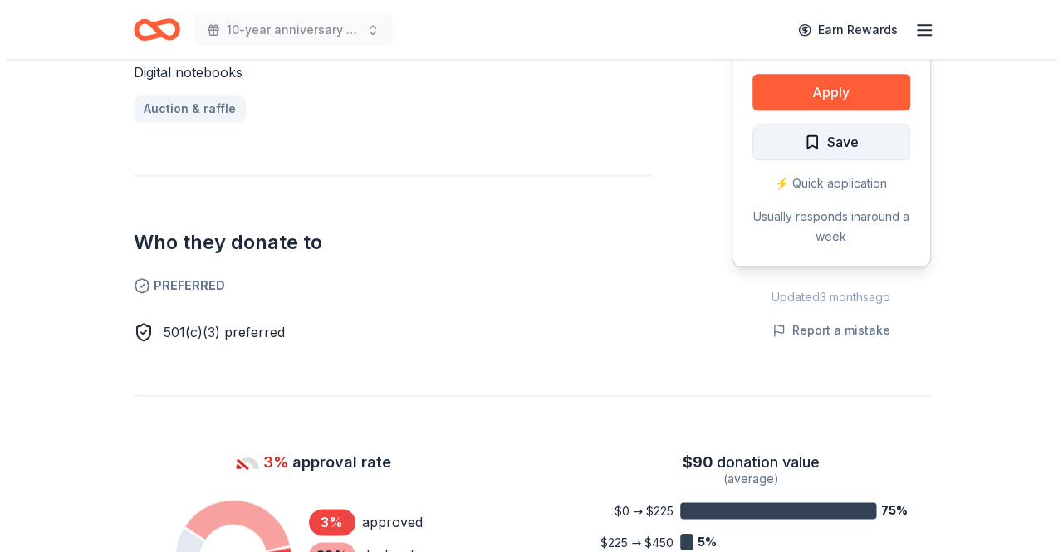
scroll to position [747, 0]
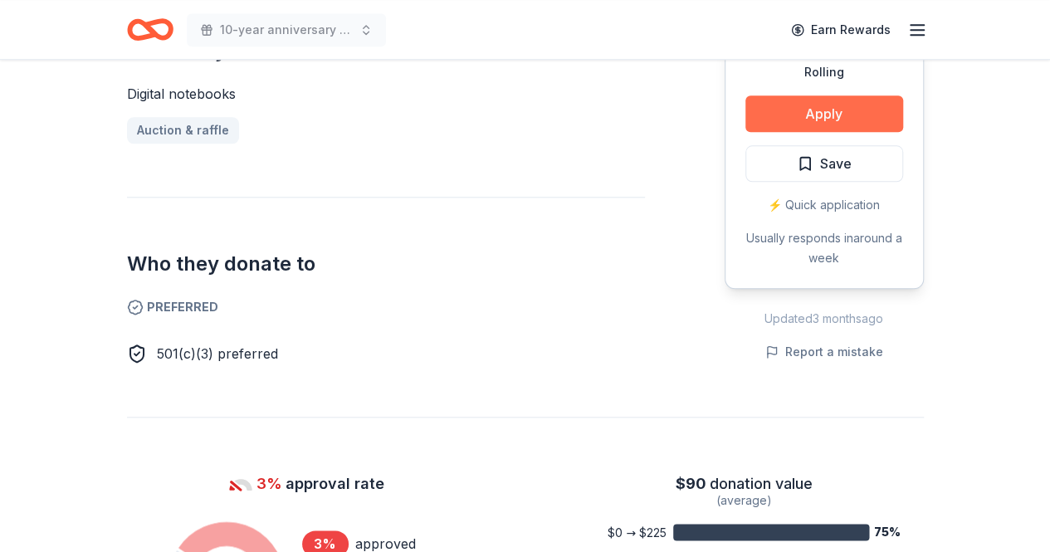
click at [847, 117] on button "Apply" at bounding box center [825, 113] width 158 height 37
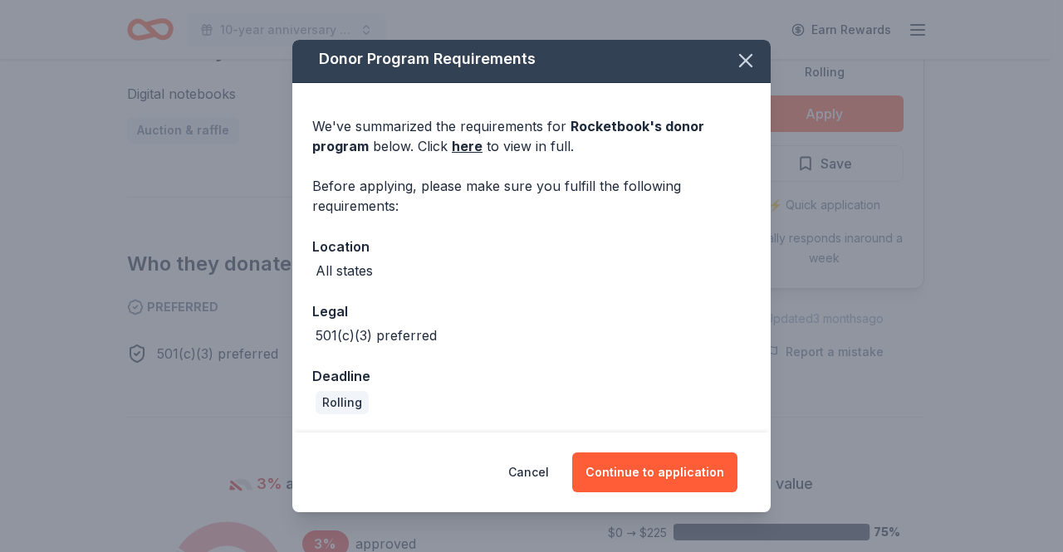
scroll to position [0, 0]
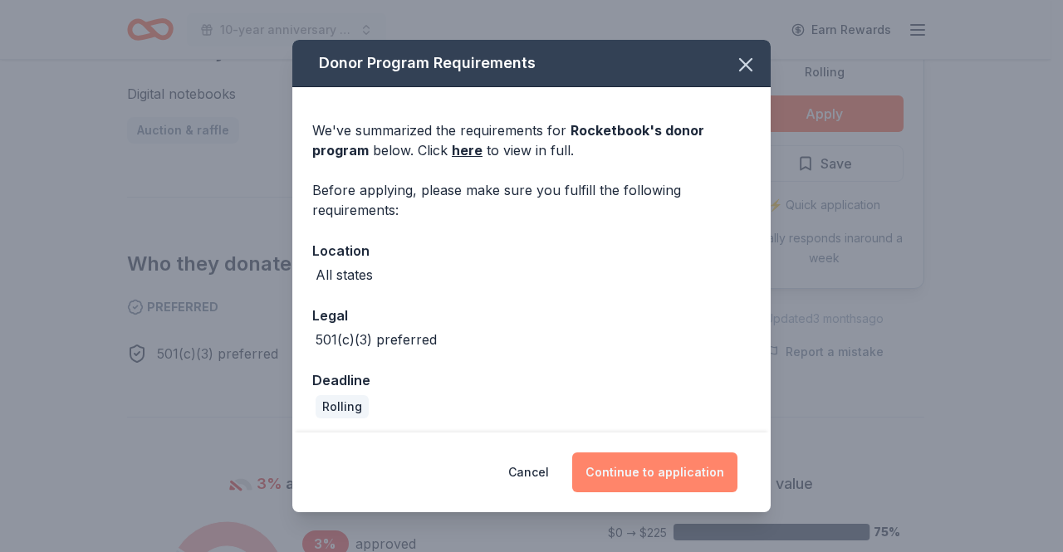
click at [619, 476] on button "Continue to application" at bounding box center [654, 473] width 165 height 40
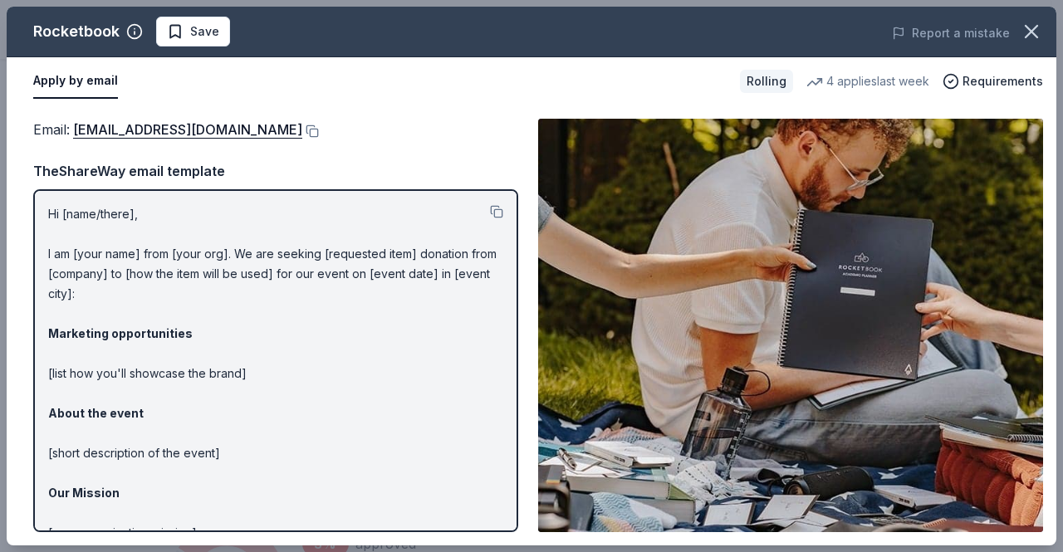
click at [375, 137] on div "Email : communityinvolvement@getrocketbook.com" at bounding box center [275, 130] width 485 height 22
click at [319, 130] on button at bounding box center [310, 131] width 17 height 13
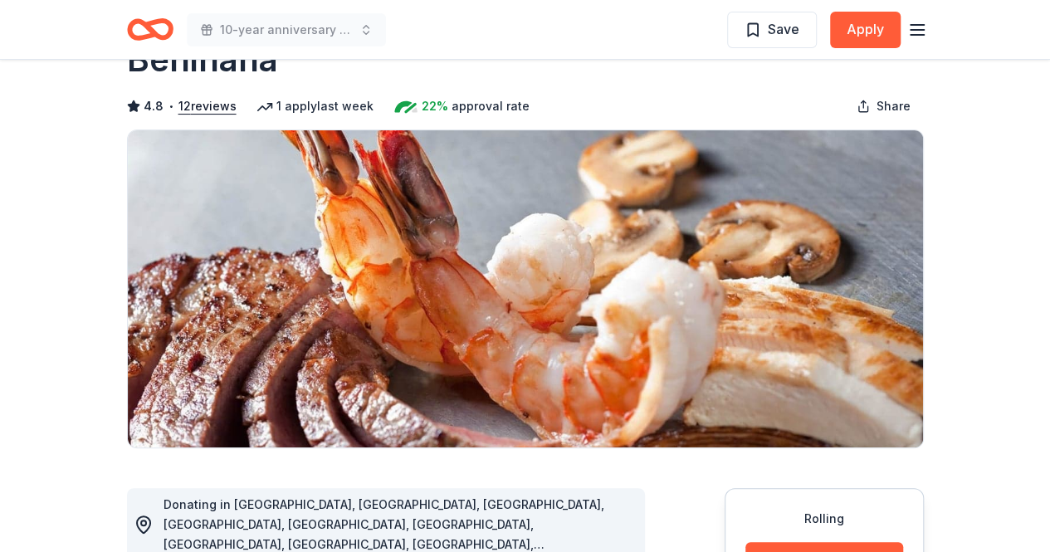
scroll to position [83, 0]
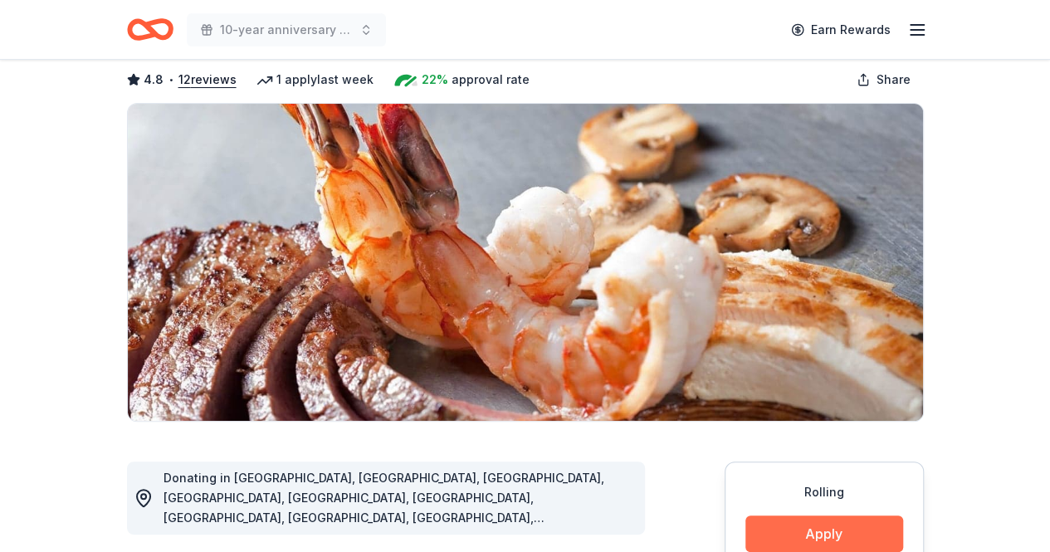
click at [865, 532] on button "Apply" at bounding box center [825, 534] width 158 height 37
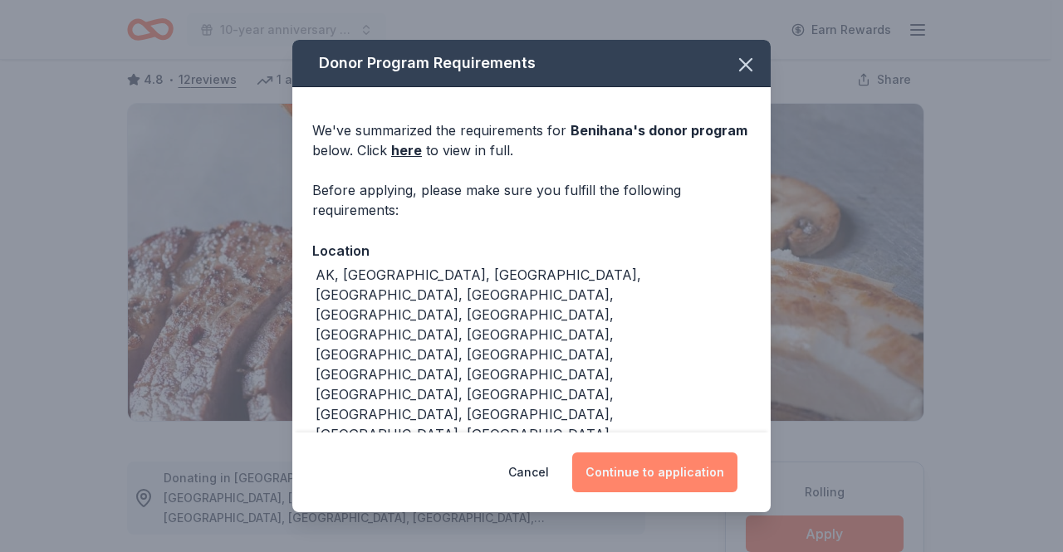
click at [669, 479] on button "Continue to application" at bounding box center [654, 473] width 165 height 40
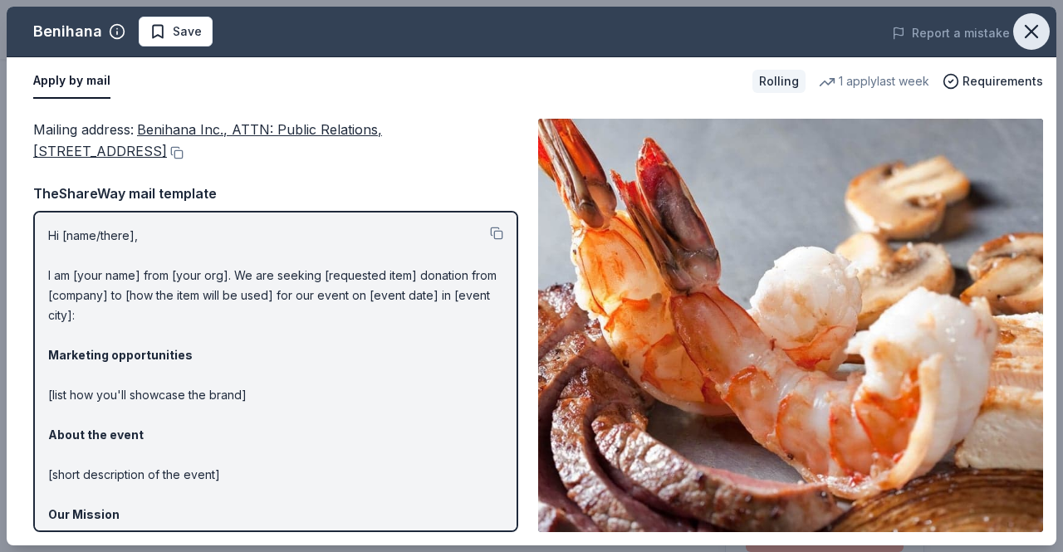
click at [1024, 37] on icon "button" at bounding box center [1031, 31] width 23 height 23
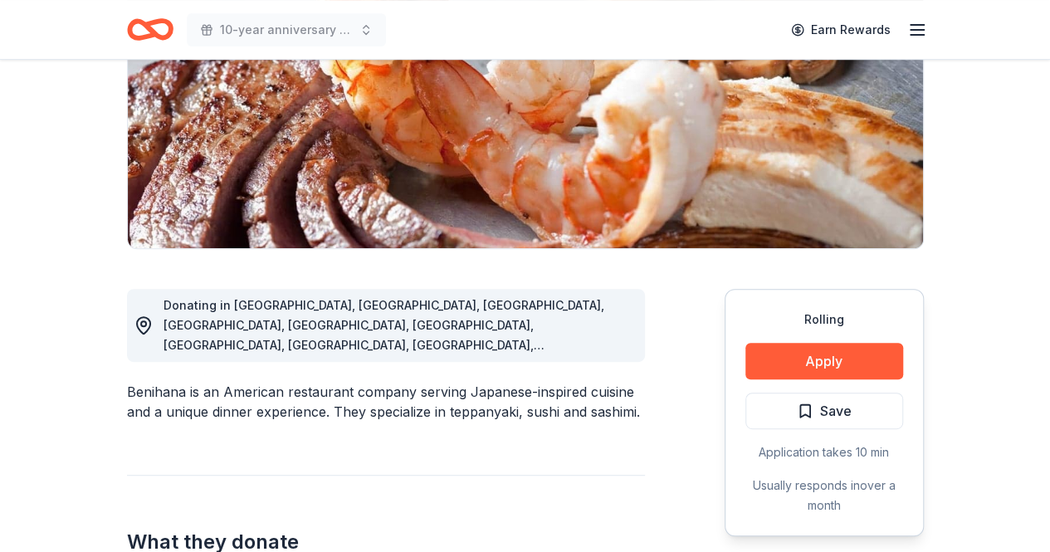
scroll to position [415, 0]
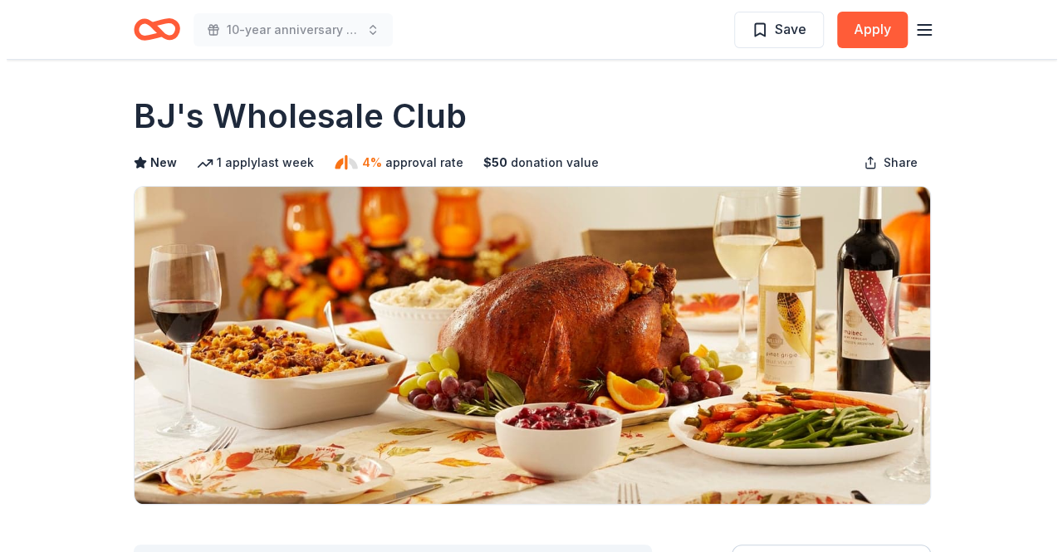
scroll to position [249, 0]
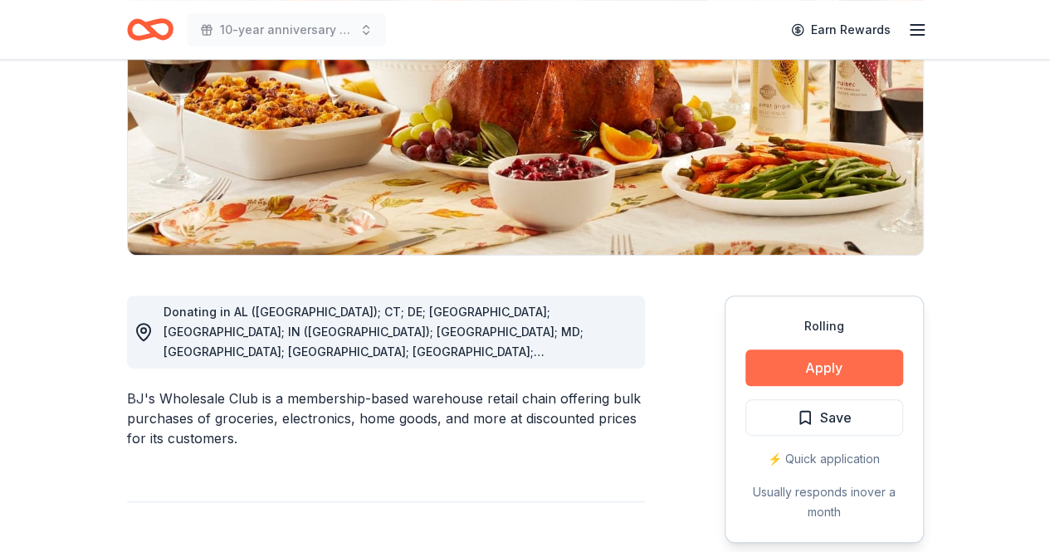
click at [814, 359] on button "Apply" at bounding box center [825, 368] width 158 height 37
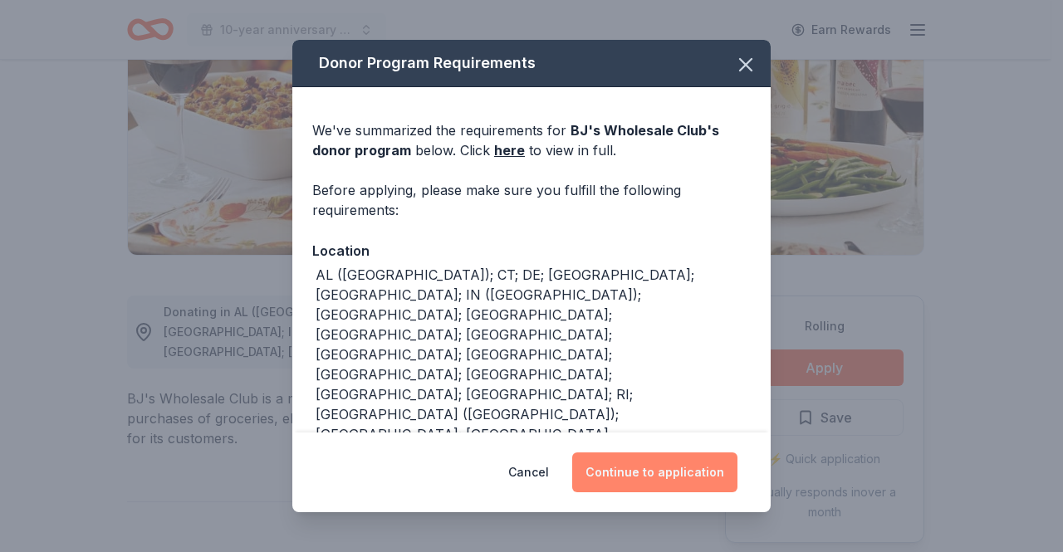
click at [674, 453] on button "Continue to application" at bounding box center [654, 473] width 165 height 40
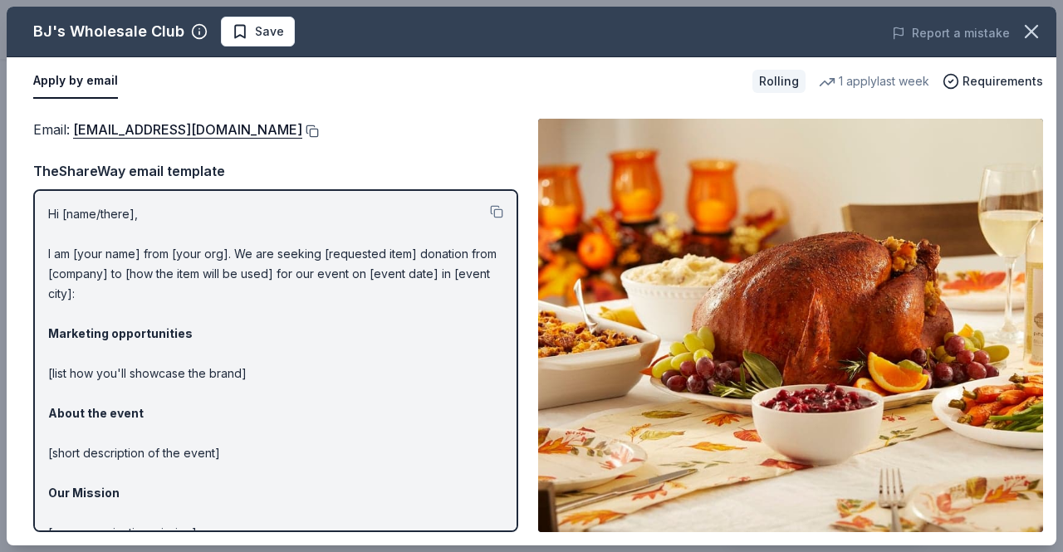
click at [302, 136] on button at bounding box center [310, 131] width 17 height 13
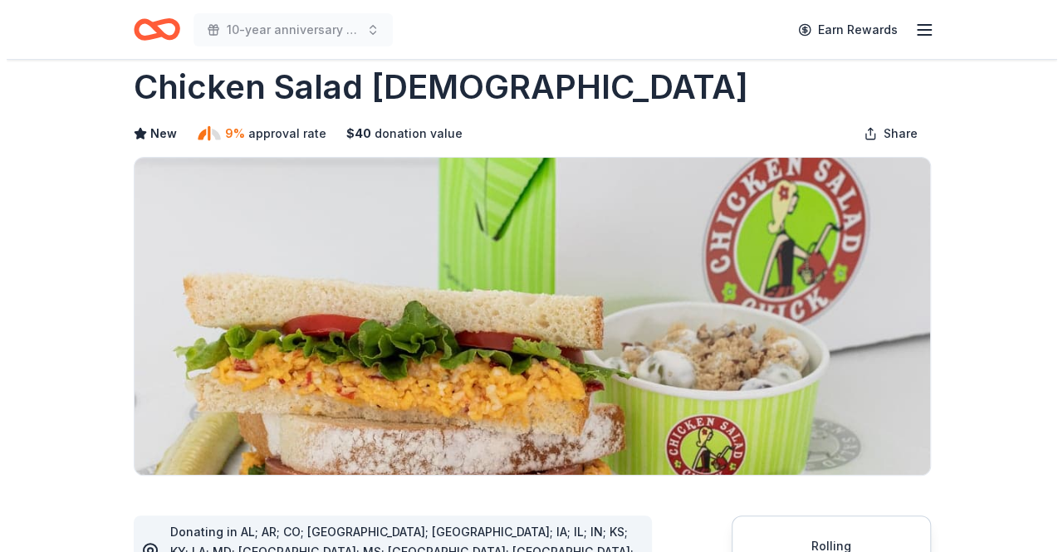
scroll to position [415, 0]
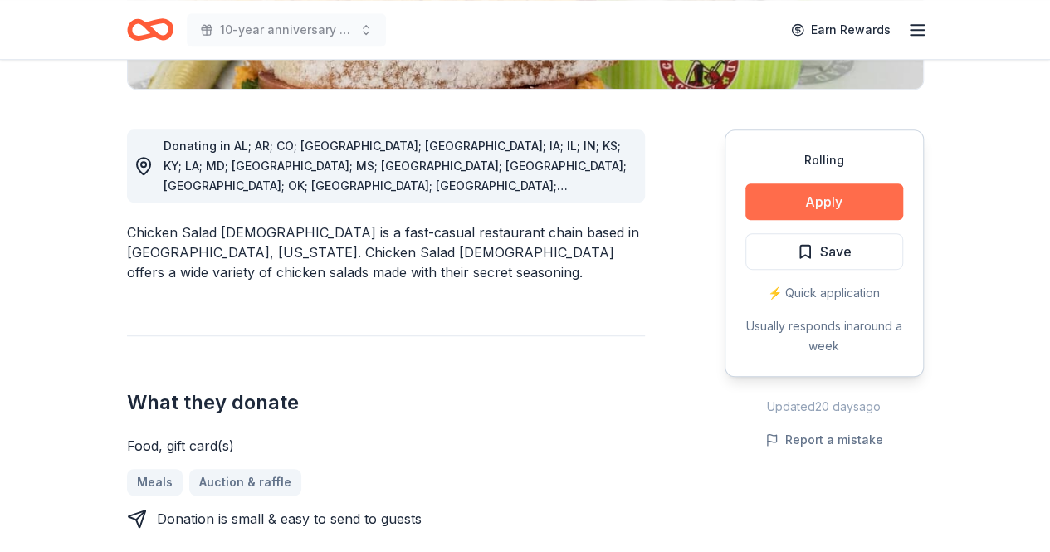
click at [815, 200] on button "Apply" at bounding box center [825, 202] width 158 height 37
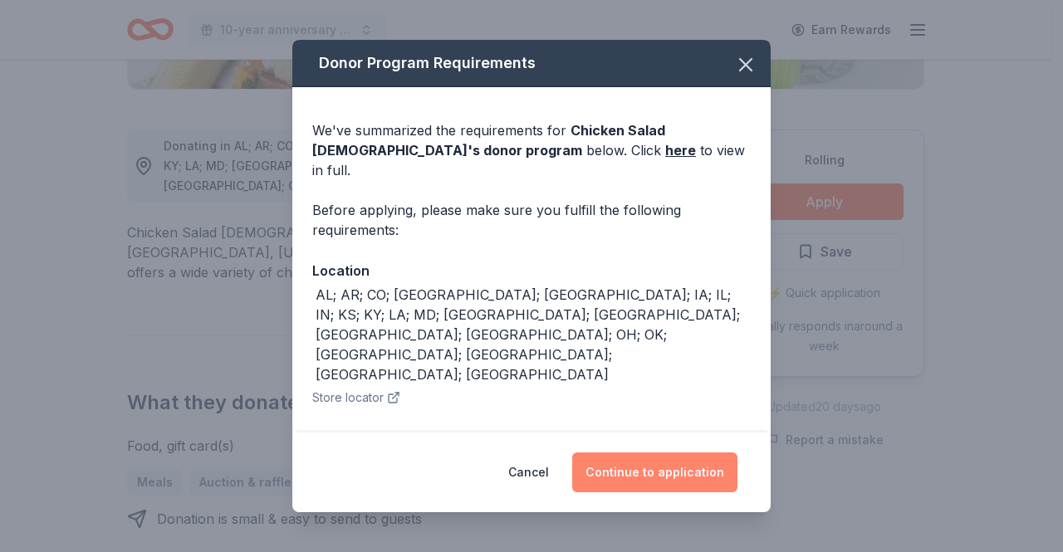
click at [711, 467] on button "Continue to application" at bounding box center [654, 473] width 165 height 40
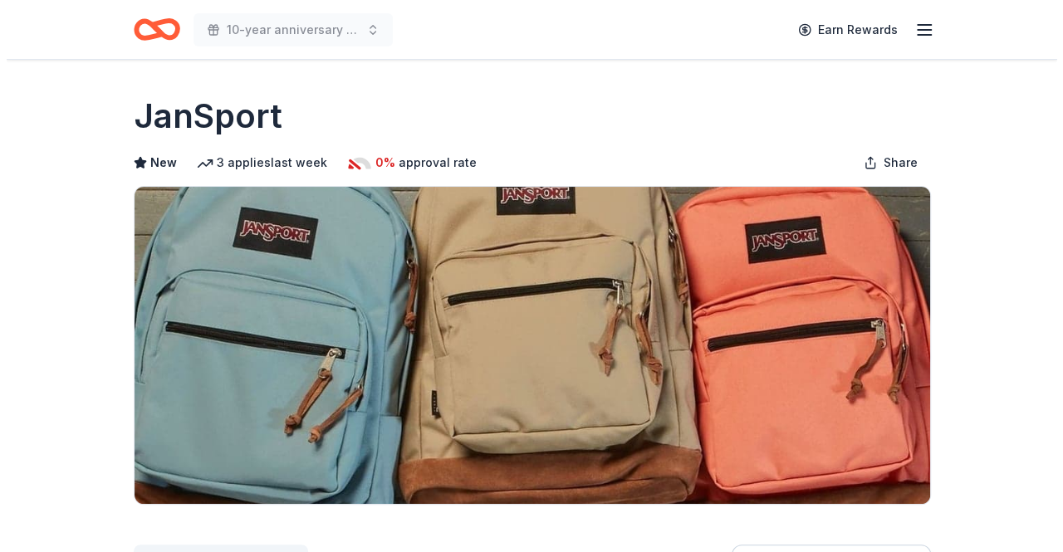
scroll to position [498, 0]
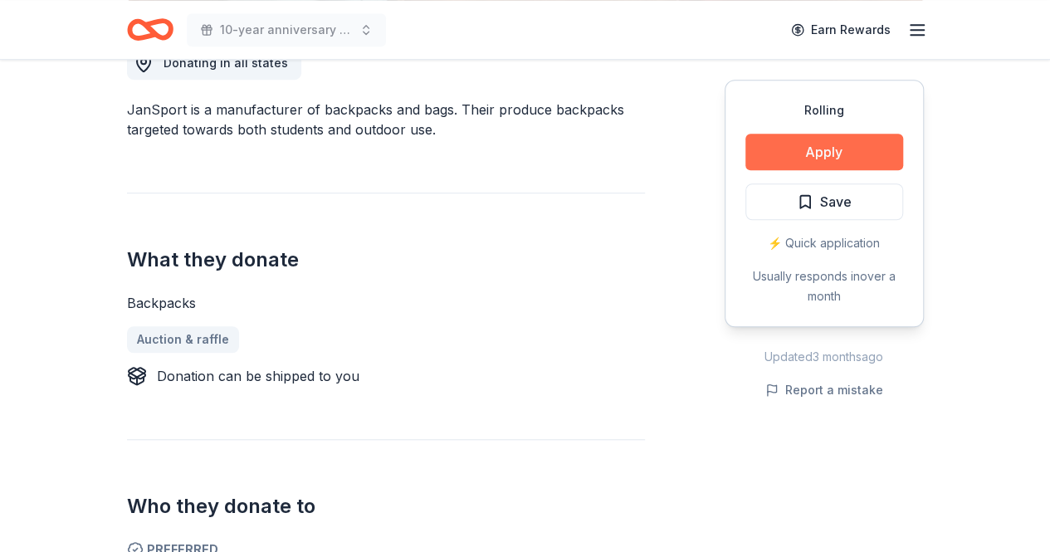
click at [855, 150] on button "Apply" at bounding box center [825, 152] width 158 height 37
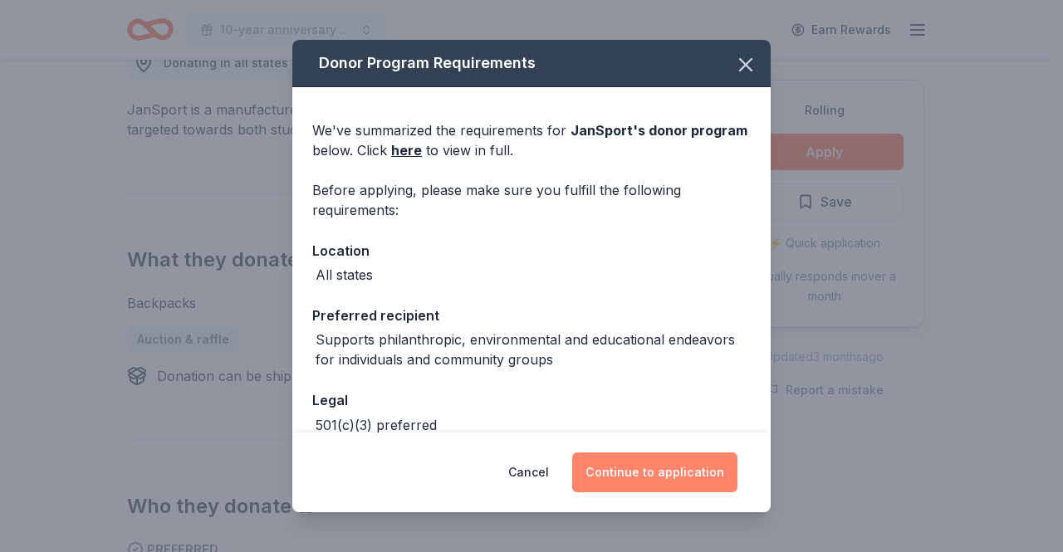
click at [627, 464] on button "Continue to application" at bounding box center [654, 473] width 165 height 40
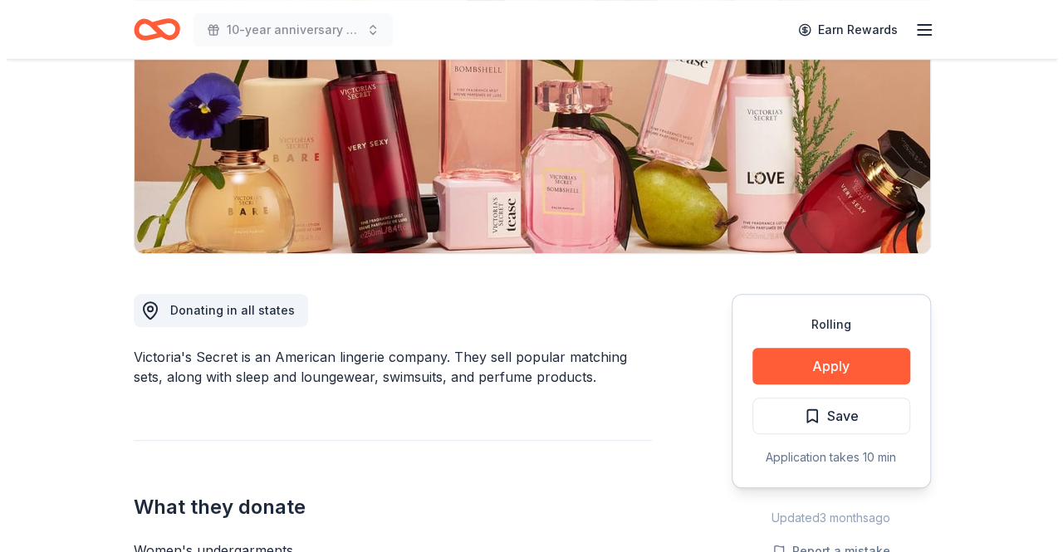
scroll to position [498, 0]
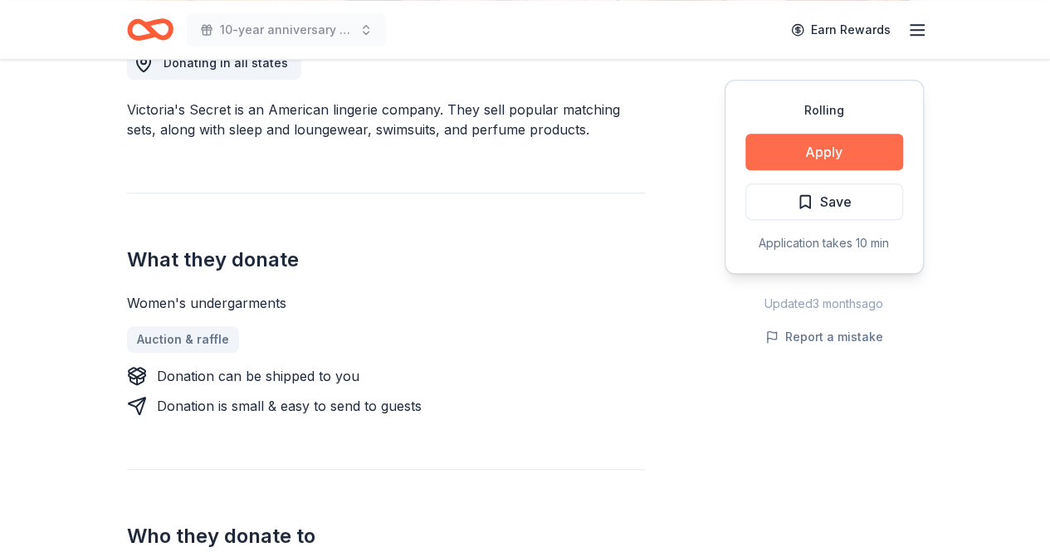
click at [831, 159] on button "Apply" at bounding box center [825, 152] width 158 height 37
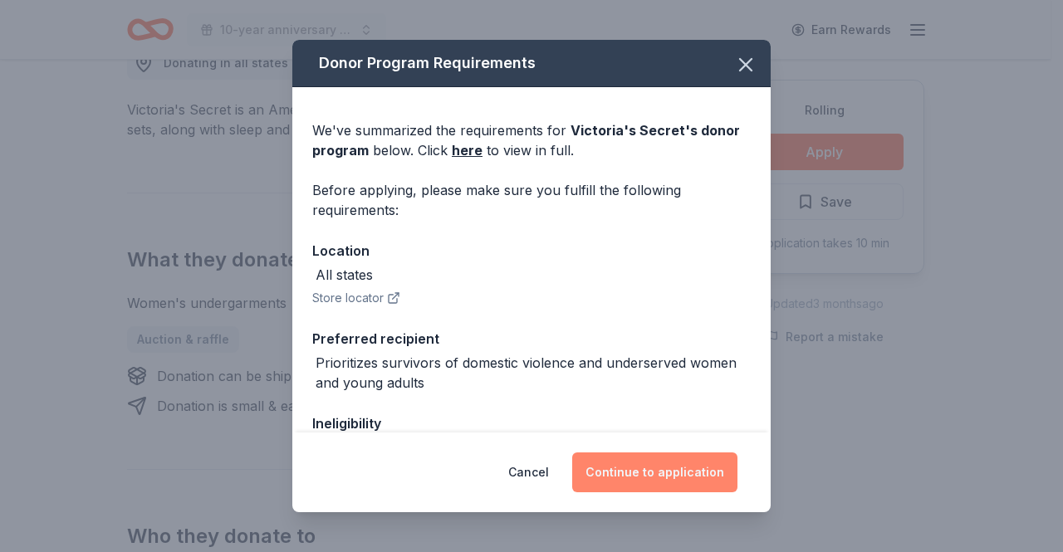
click at [678, 472] on button "Continue to application" at bounding box center [654, 473] width 165 height 40
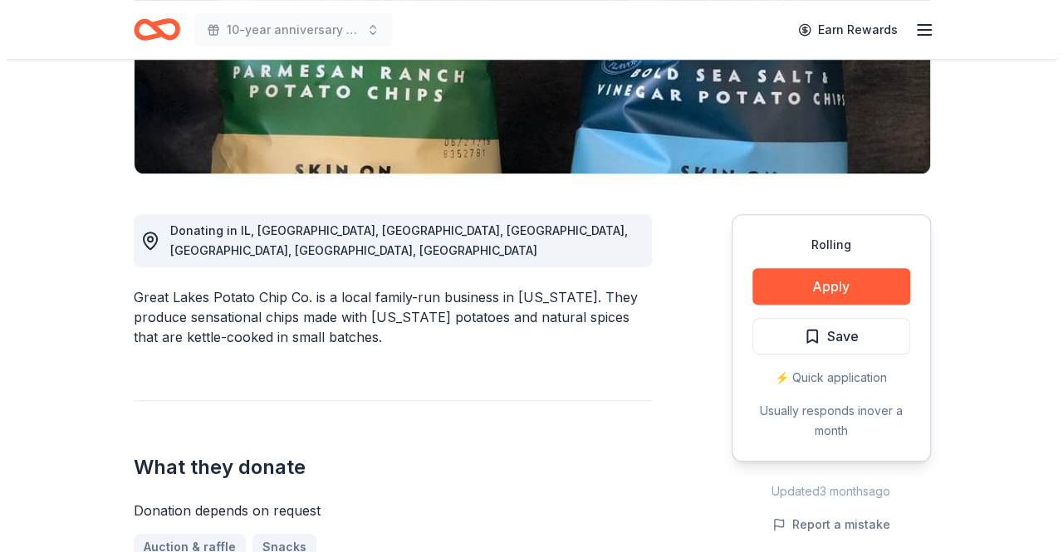
scroll to position [332, 0]
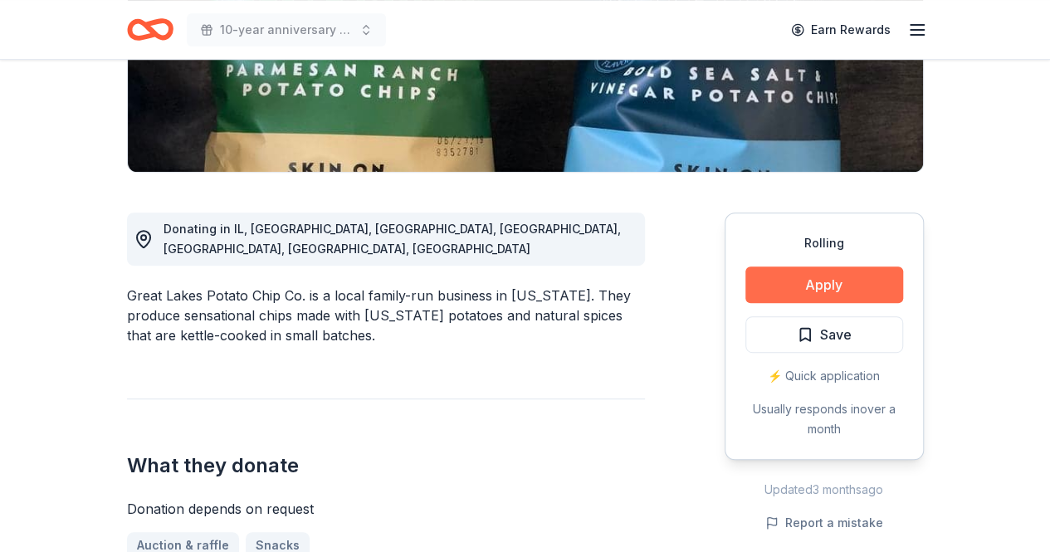
click at [795, 285] on button "Apply" at bounding box center [825, 285] width 158 height 37
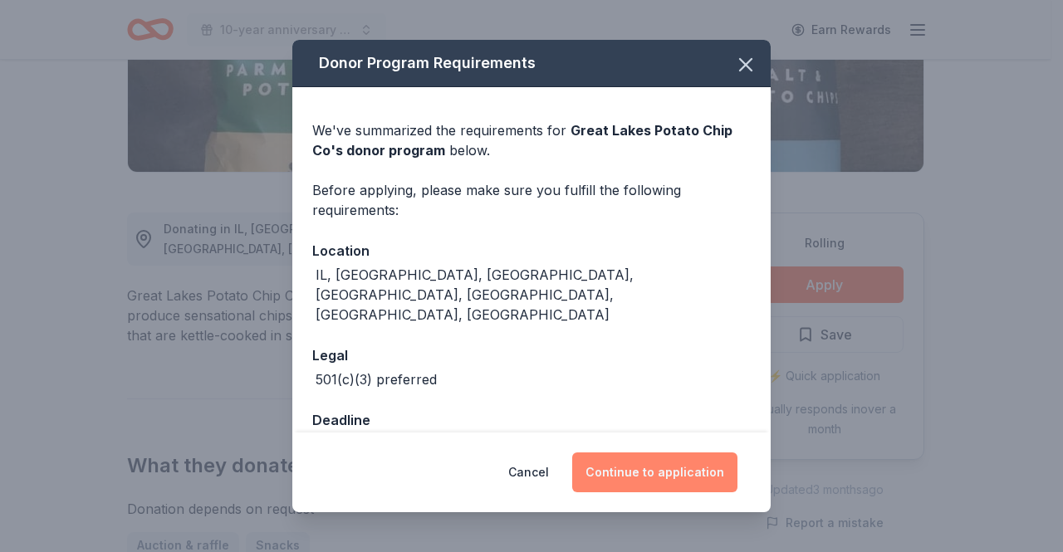
click at [684, 473] on button "Continue to application" at bounding box center [654, 473] width 165 height 40
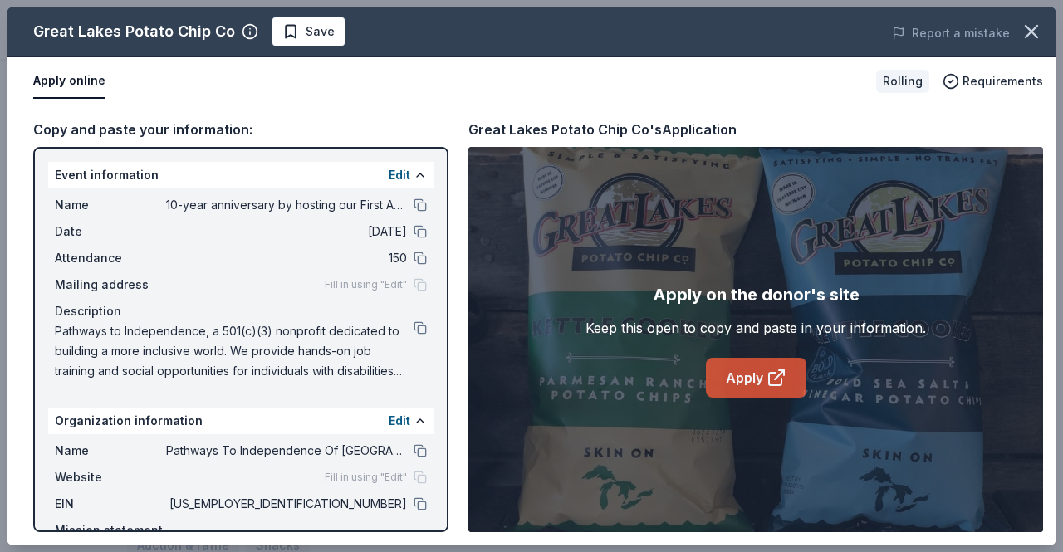
click at [762, 374] on link "Apply" at bounding box center [756, 378] width 100 height 40
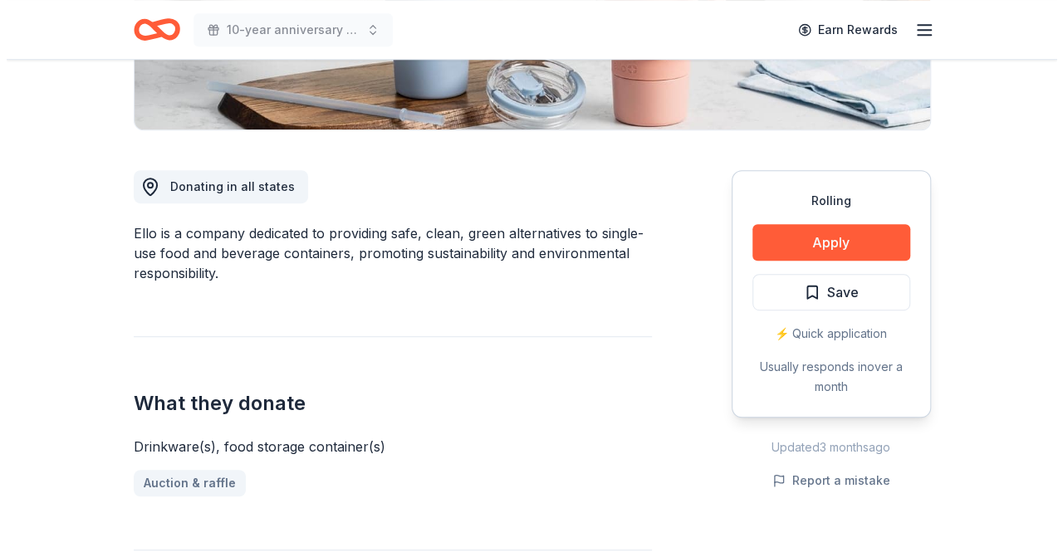
scroll to position [422, 0]
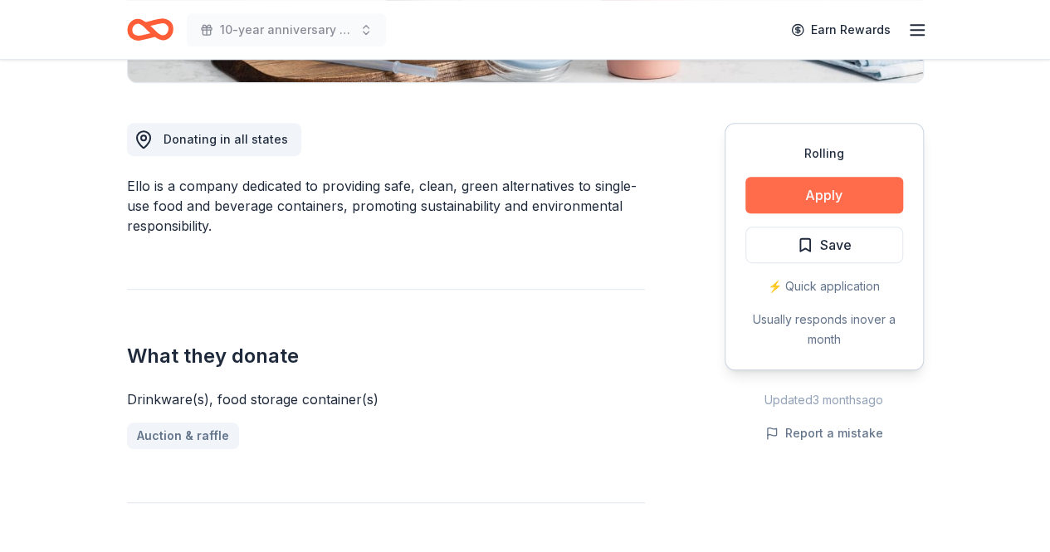
click at [807, 190] on button "Apply" at bounding box center [825, 195] width 158 height 37
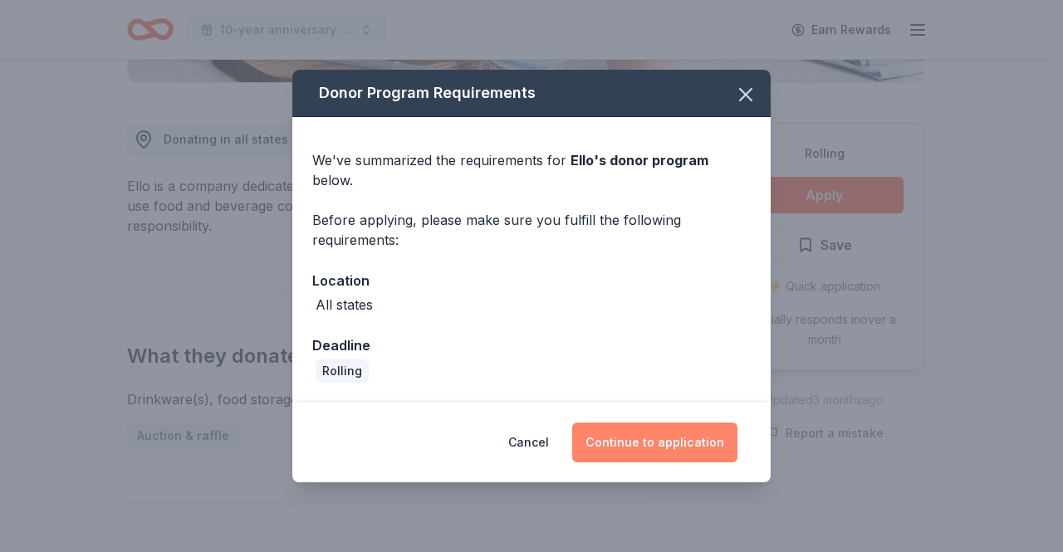
click at [686, 425] on button "Continue to application" at bounding box center [654, 443] width 165 height 40
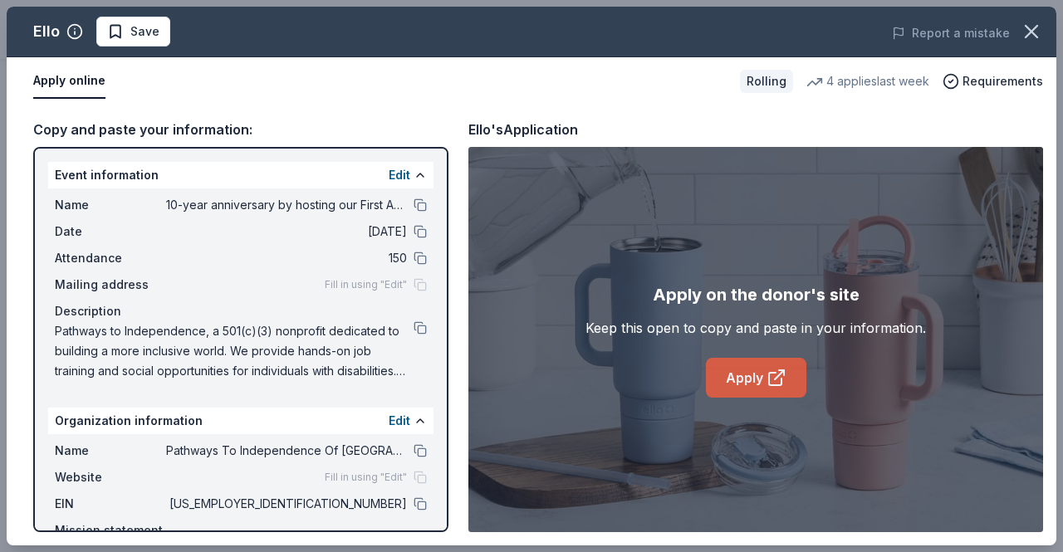
click at [716, 389] on link "Apply" at bounding box center [756, 378] width 100 height 40
